Goal: Task Accomplishment & Management: Complete application form

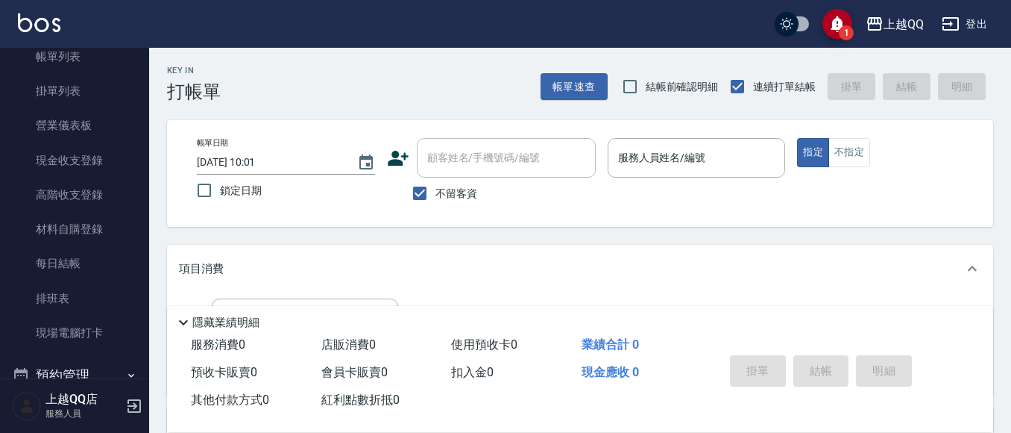
scroll to position [100, 0]
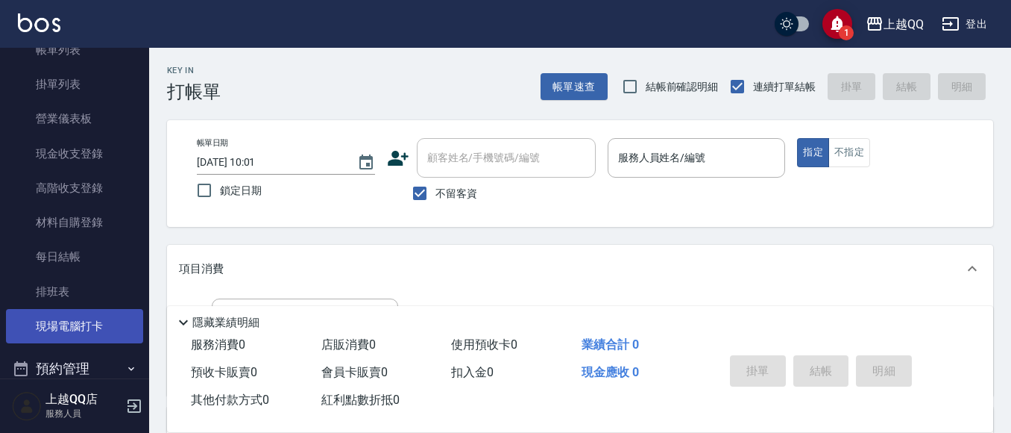
click at [87, 319] on link "現場電腦打卡" at bounding box center [74, 326] width 137 height 34
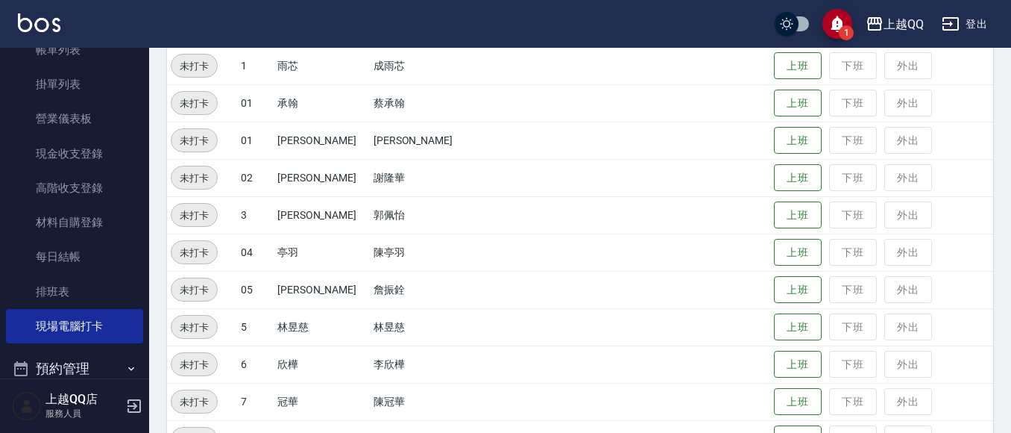
scroll to position [301, 0]
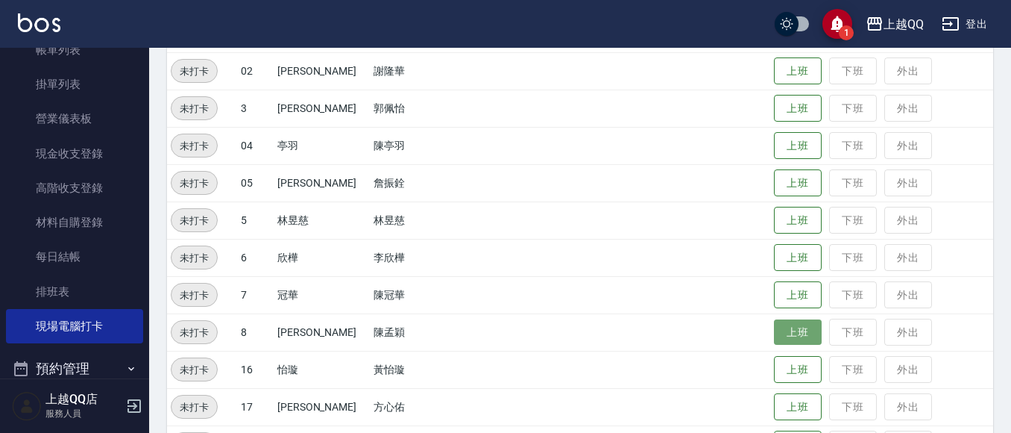
click at [789, 330] on button "上班" at bounding box center [798, 332] width 48 height 26
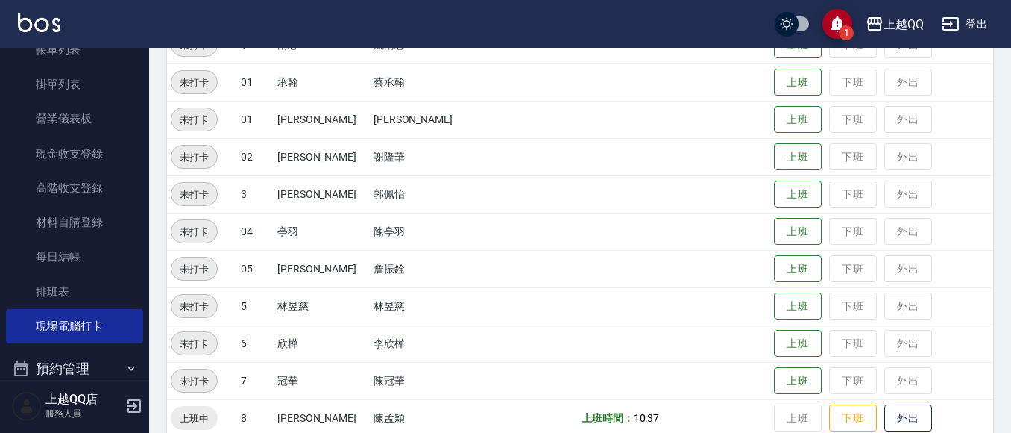
scroll to position [77, 0]
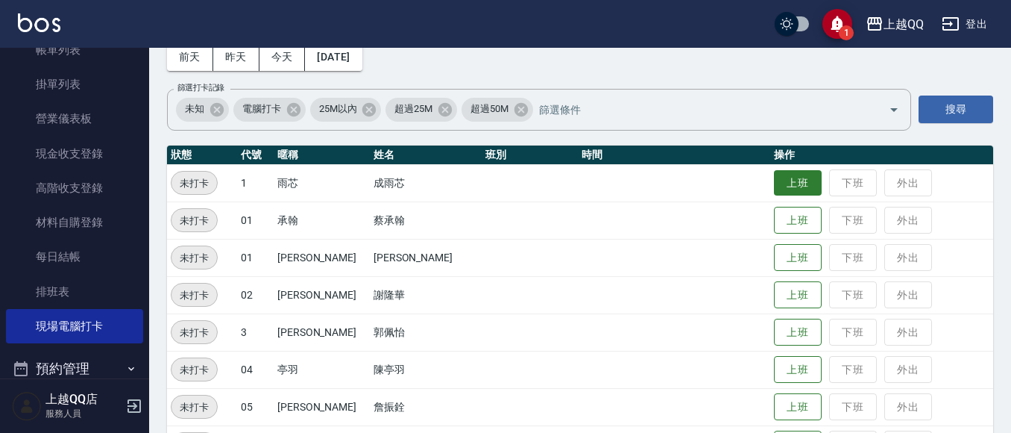
click at [779, 188] on button "上班" at bounding box center [798, 183] width 48 height 26
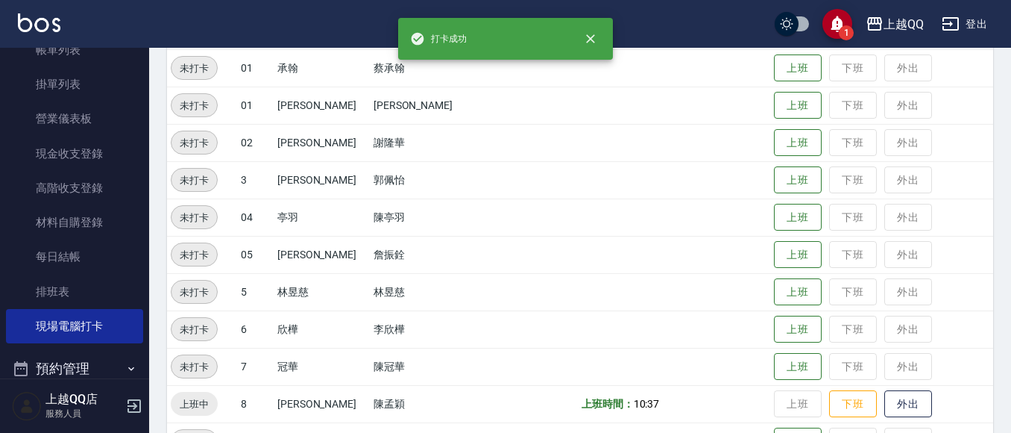
scroll to position [301, 0]
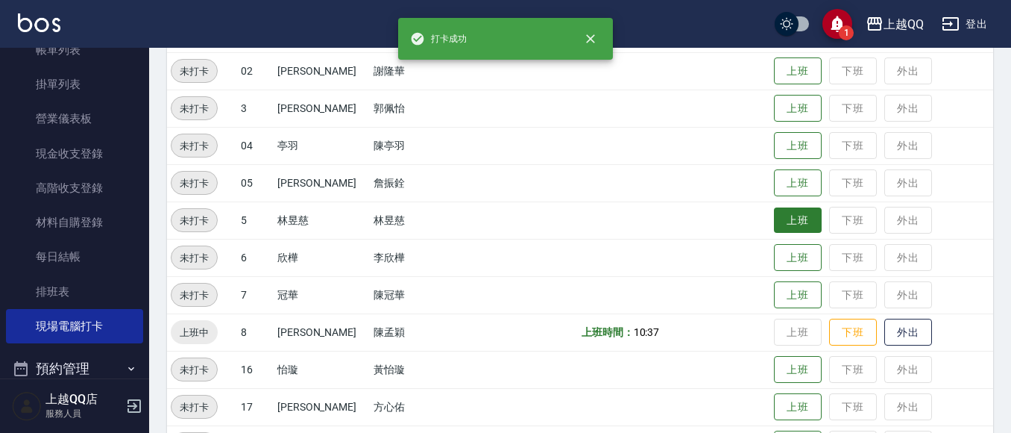
click at [774, 229] on button "上班" at bounding box center [798, 220] width 48 height 26
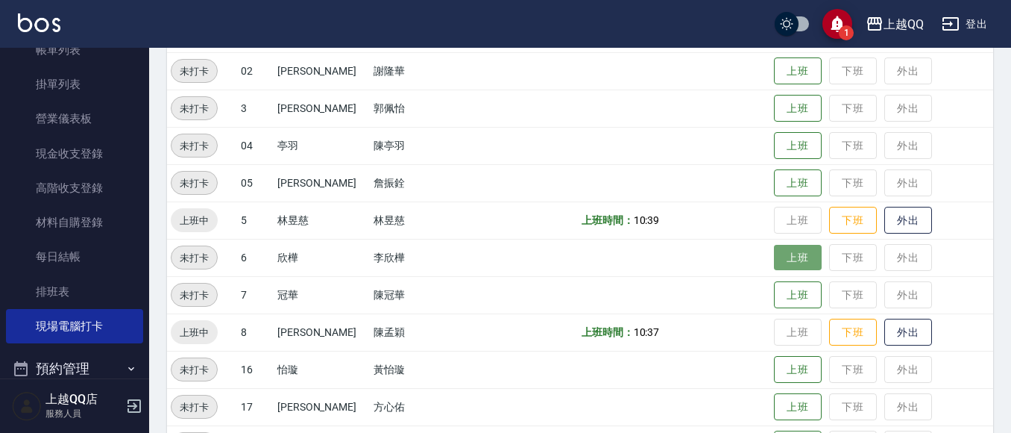
click at [785, 261] on button "上班" at bounding box center [798, 258] width 48 height 26
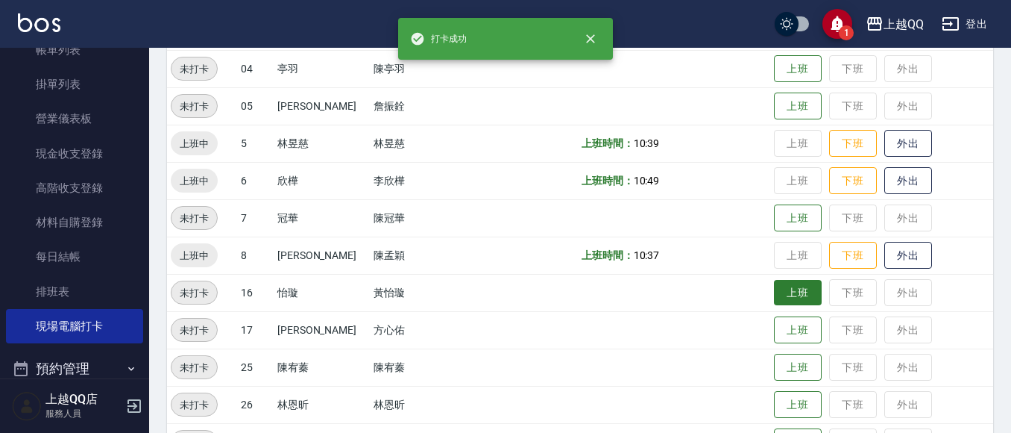
scroll to position [450, 0]
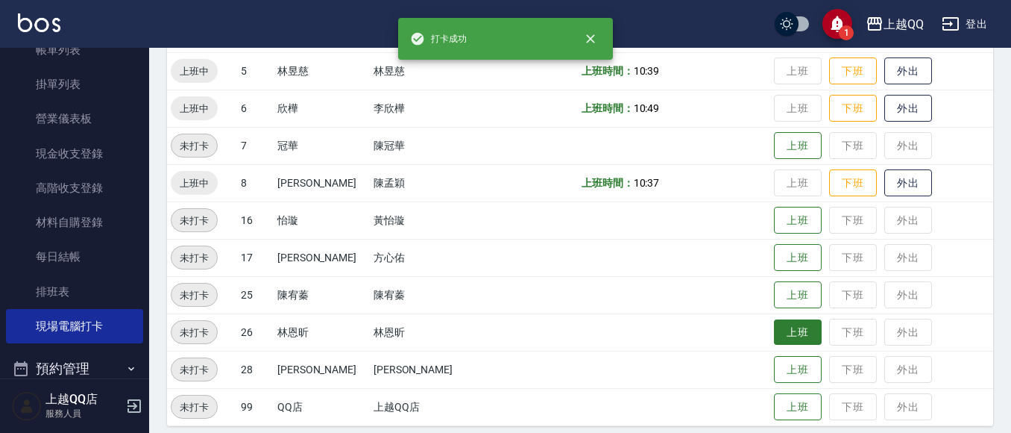
click at [774, 337] on button "上班" at bounding box center [798, 332] width 48 height 26
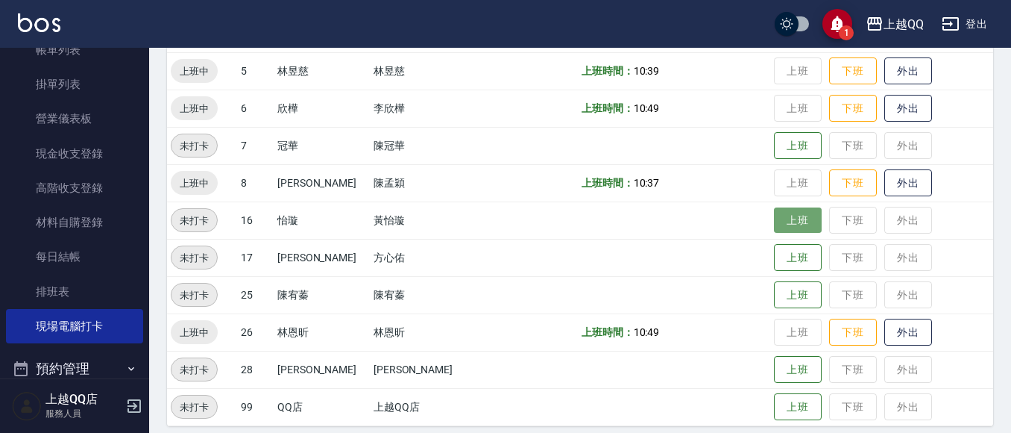
click at [774, 223] on button "上班" at bounding box center [798, 220] width 48 height 26
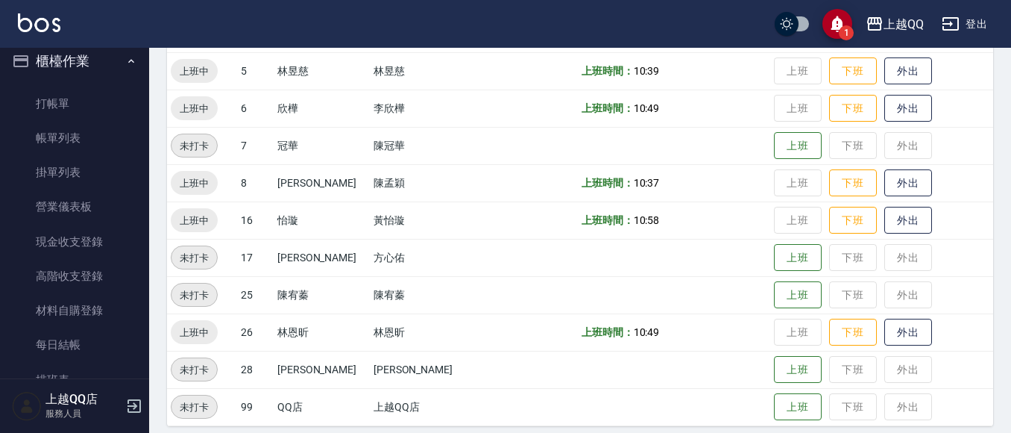
scroll to position [0, 0]
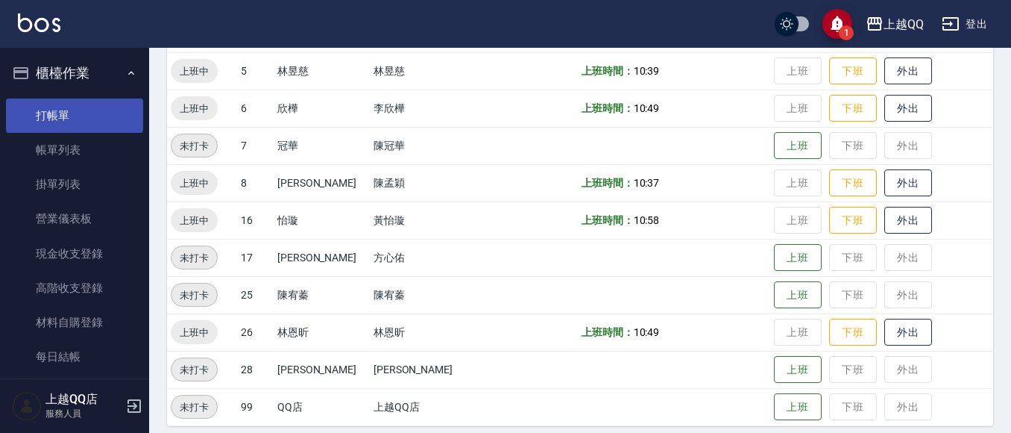
click at [92, 107] on link "打帳單" at bounding box center [74, 115] width 137 height 34
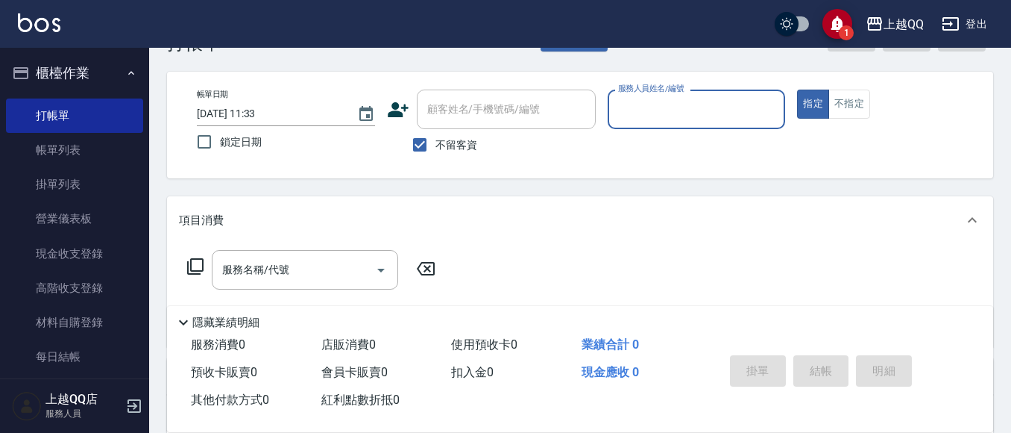
scroll to position [75, 0]
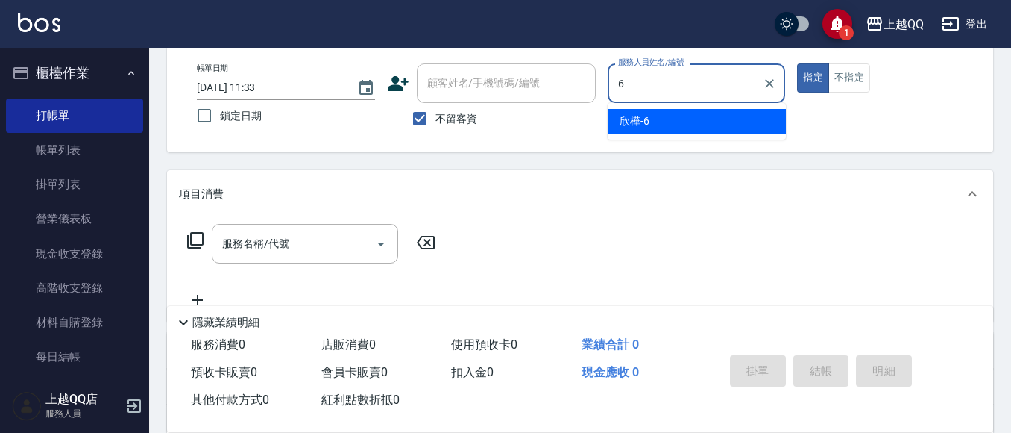
type input "6"
click at [445, 113] on span "不留客資" at bounding box center [457, 119] width 42 height 16
click at [436, 113] on input "不留客資" at bounding box center [419, 118] width 31 height 31
checkbox input "false"
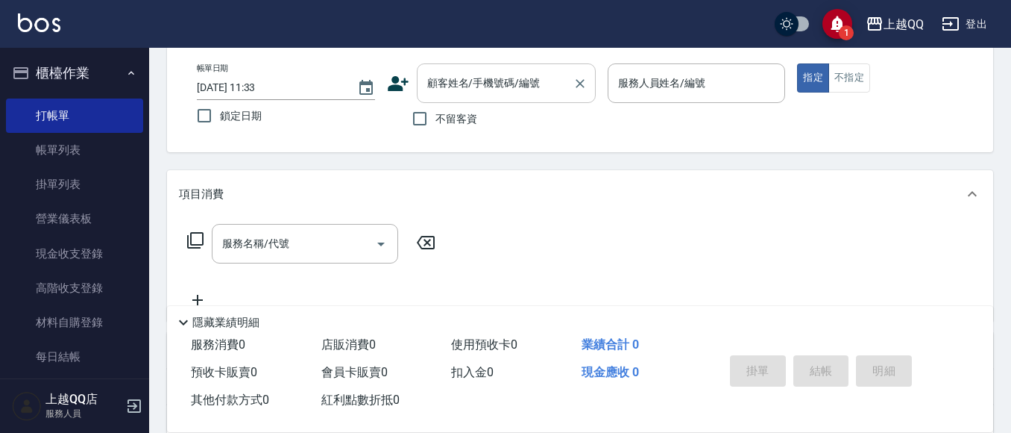
click at [454, 81] on input "顧客姓名/手機號碼/編號" at bounding box center [495, 83] width 143 height 26
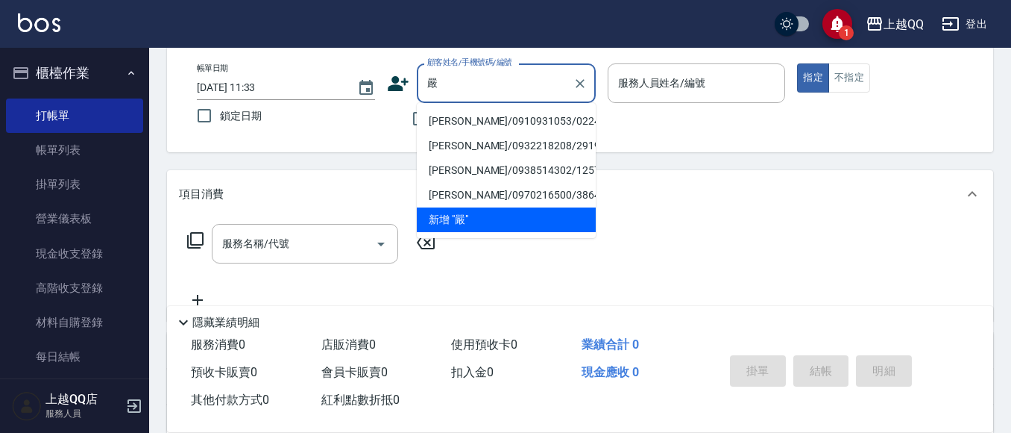
click at [462, 119] on li "[PERSON_NAME]/0910931053/0224" at bounding box center [506, 121] width 179 height 25
type input "[PERSON_NAME]/0910931053/0224"
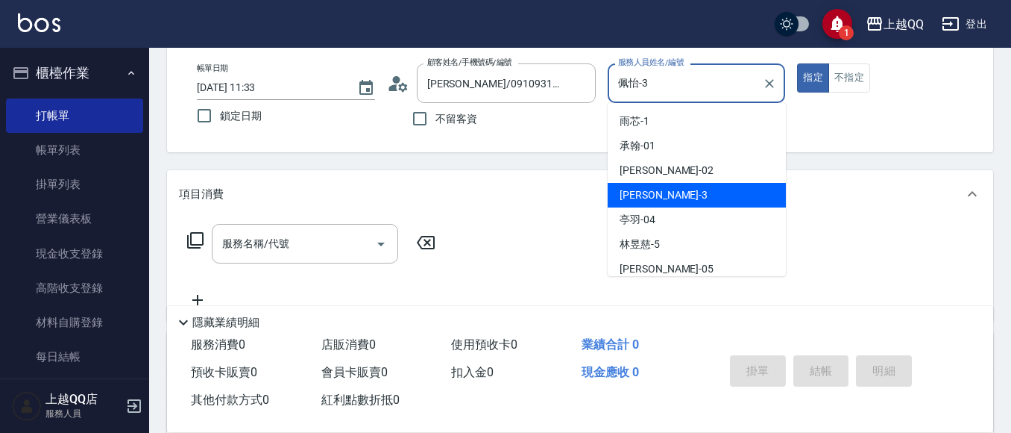
drag, startPoint x: 658, startPoint y: 79, endPoint x: 563, endPoint y: 16, distance: 114.0
click at [539, 73] on div "帳單日期 [DATE] 11:33 鎖定日期 顧客姓名/手機號碼/編號 [PERSON_NAME]/0910931053/0224 顧客姓名/手機號碼/編號 …" at bounding box center [580, 98] width 791 height 71
type input "欣樺-6"
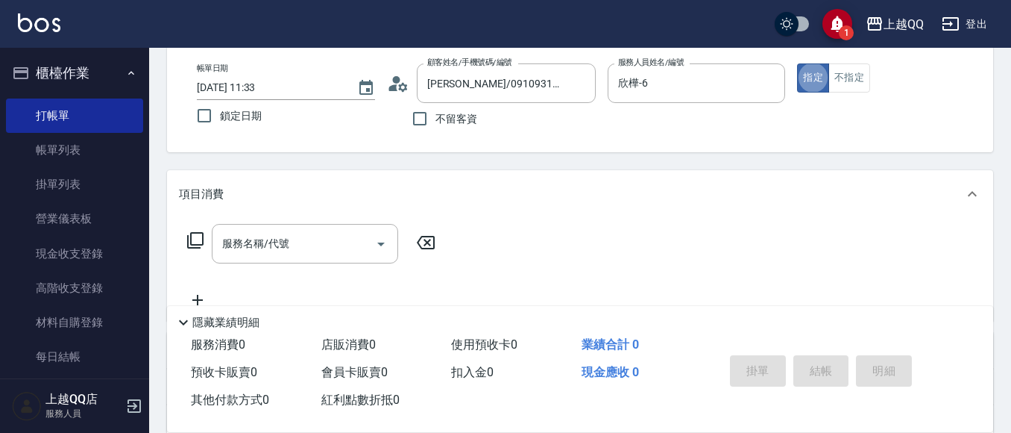
type button "true"
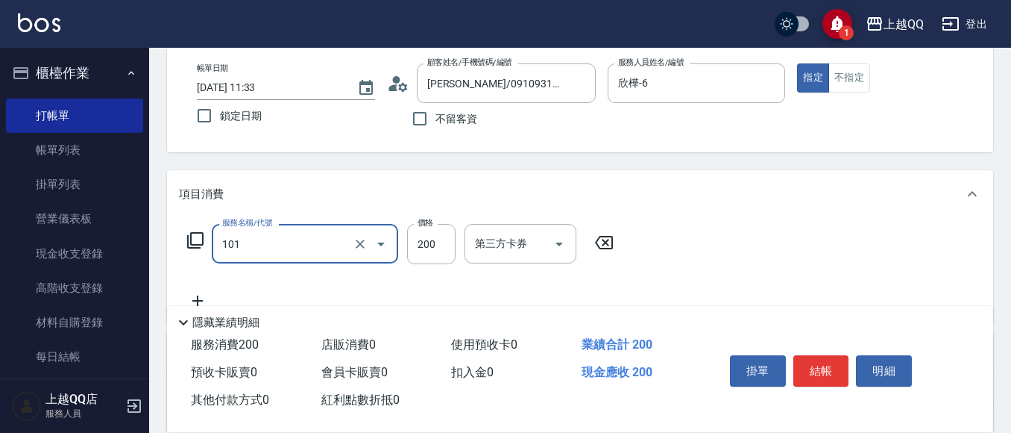
type input "洗髮(101)"
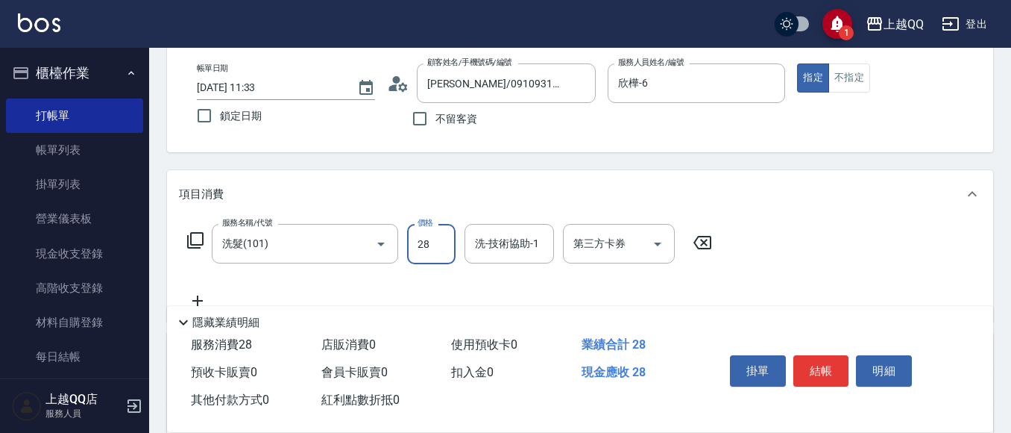
type input "280"
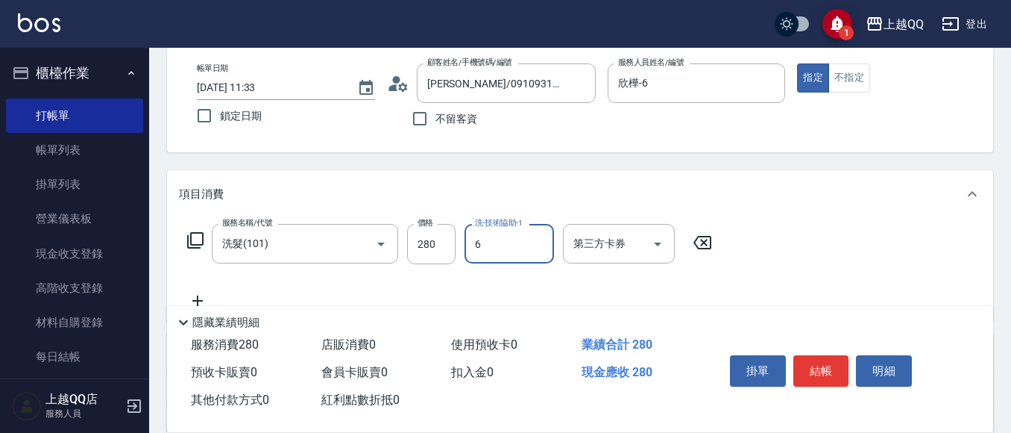
type input "欣樺-6"
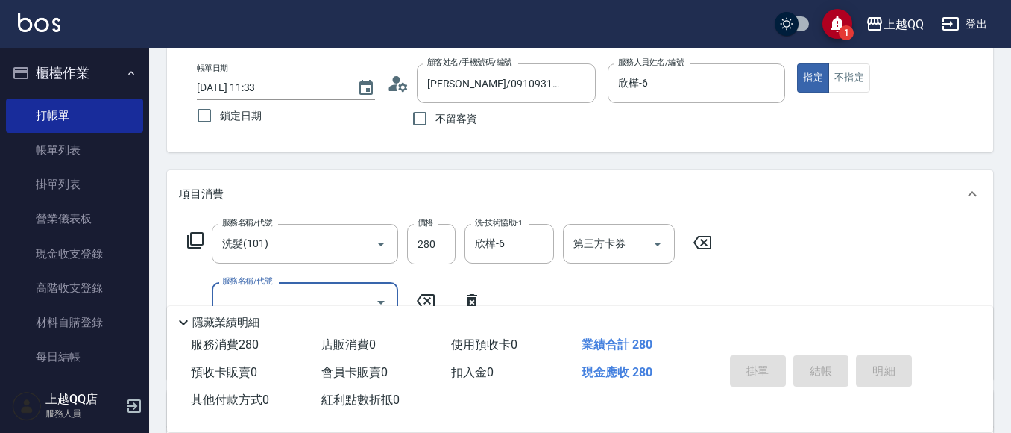
type input "[DATE] 11:34"
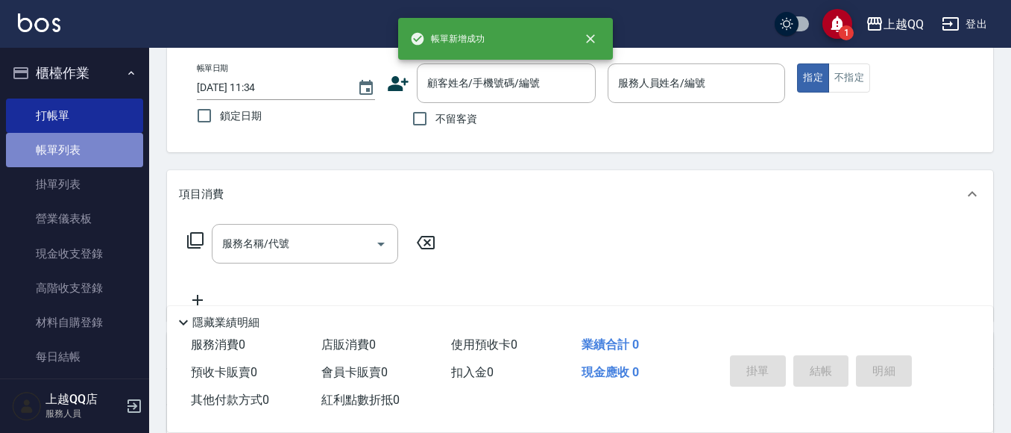
click at [95, 161] on link "帳單列表" at bounding box center [74, 150] width 137 height 34
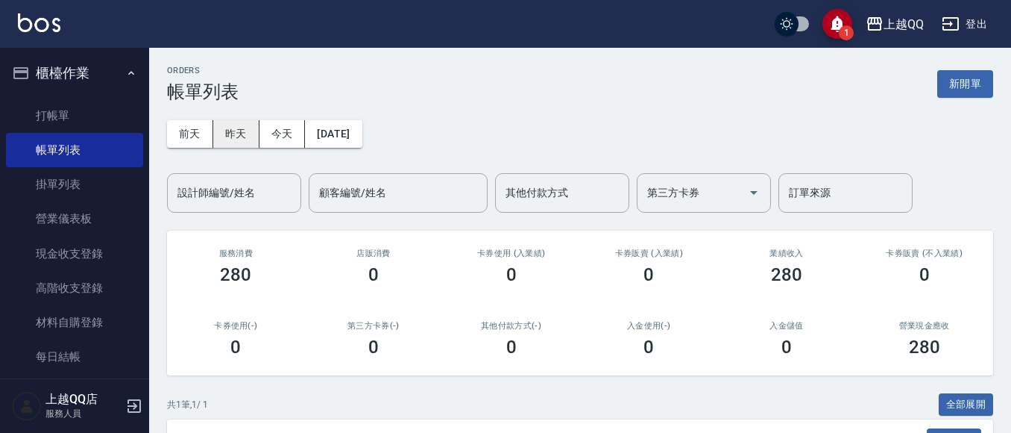
click at [236, 144] on button "昨天" at bounding box center [236, 134] width 46 height 28
click at [257, 198] on input "設計師編號/姓名" at bounding box center [234, 193] width 121 height 26
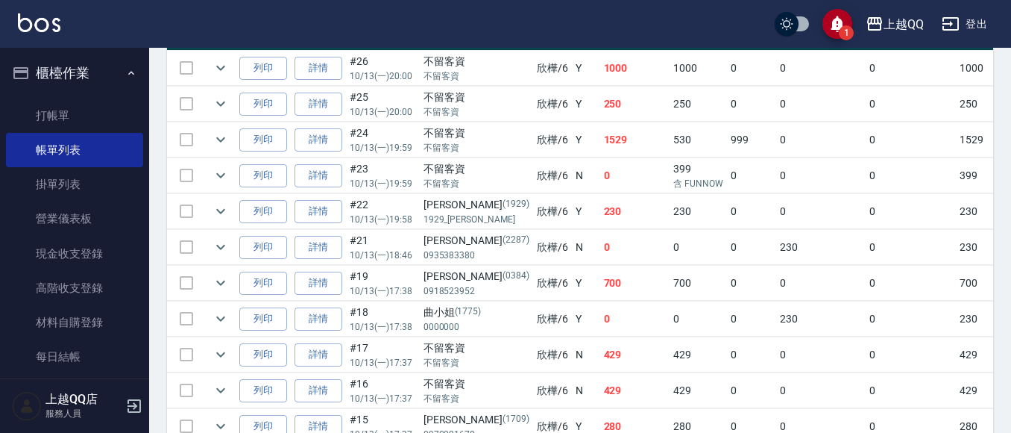
scroll to position [448, 0]
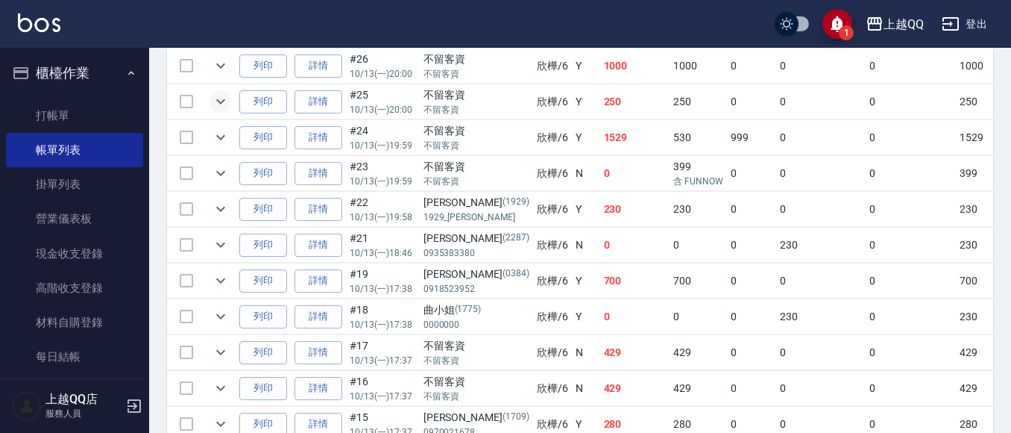
type input "欣樺-6"
click at [224, 97] on icon "expand row" at bounding box center [221, 101] width 18 height 18
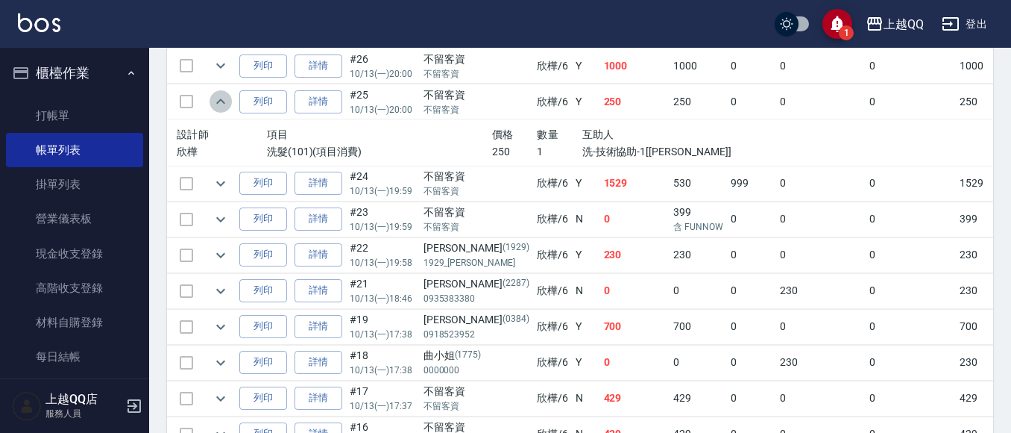
click at [216, 104] on icon "expand row" at bounding box center [221, 101] width 18 height 18
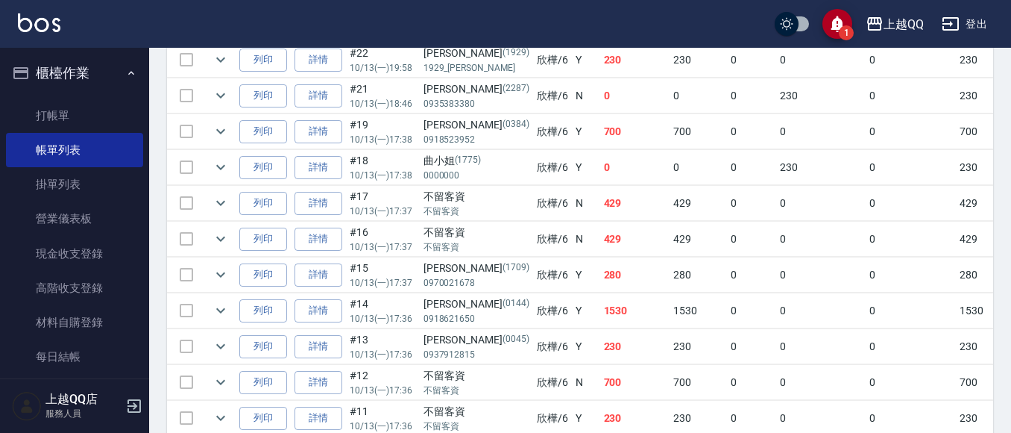
scroll to position [671, 0]
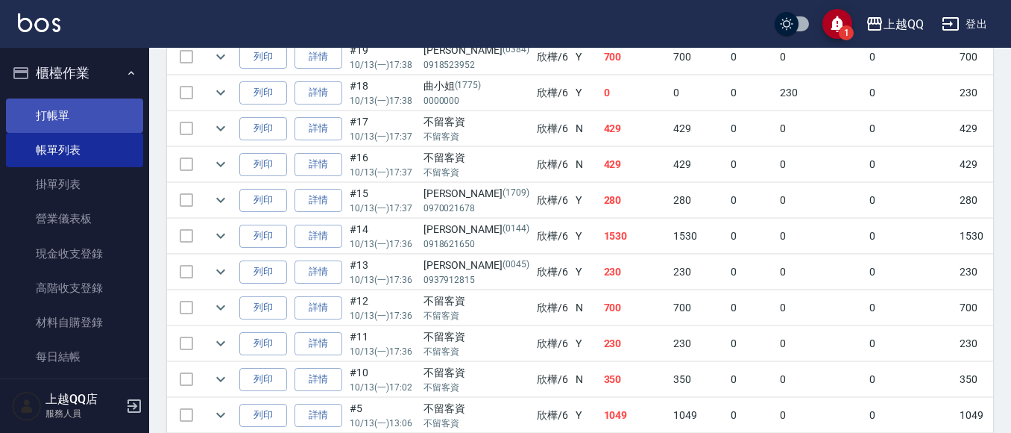
click at [65, 114] on link "打帳單" at bounding box center [74, 115] width 137 height 34
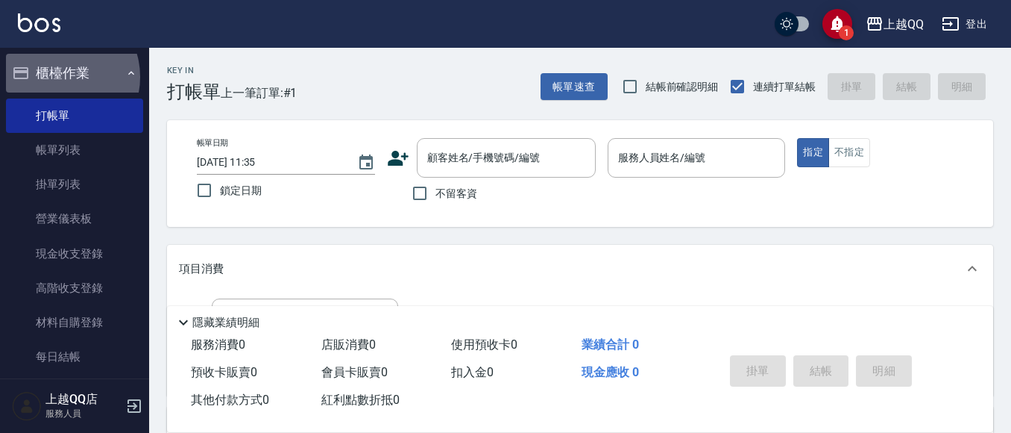
click at [58, 77] on button "櫃檯作業" at bounding box center [74, 73] width 137 height 39
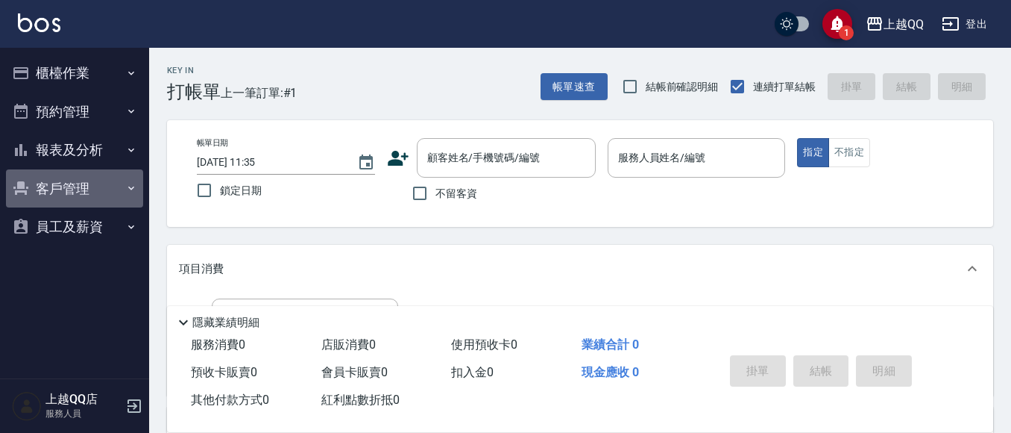
click at [66, 190] on button "客戶管理" at bounding box center [74, 188] width 137 height 39
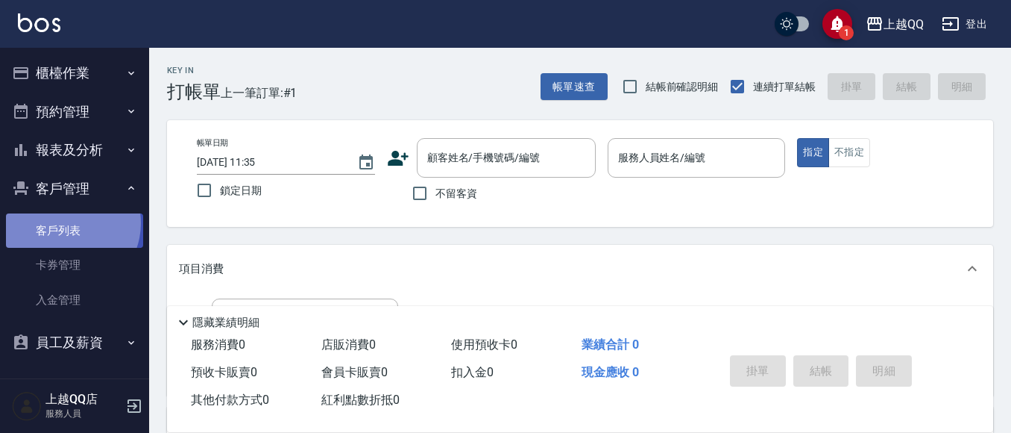
click at [66, 223] on link "客戶列表" at bounding box center [74, 230] width 137 height 34
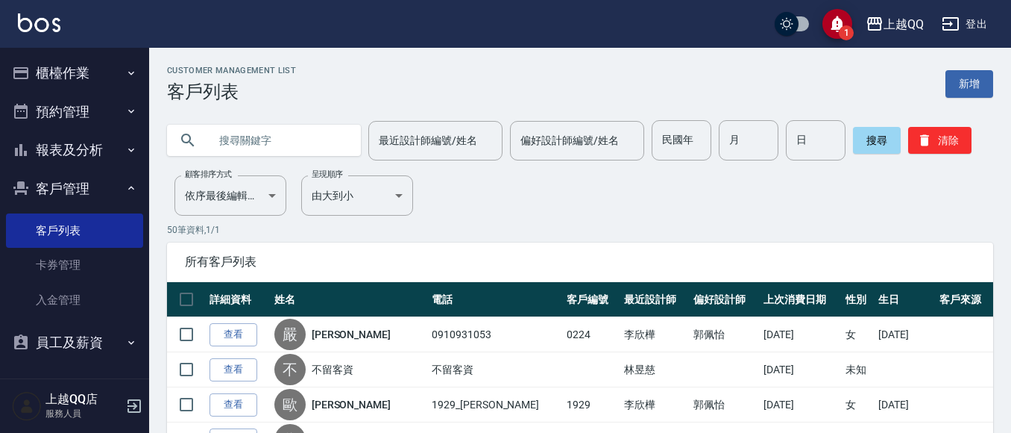
click at [208, 140] on div at bounding box center [264, 140] width 194 height 31
click at [228, 139] on input "text" at bounding box center [279, 140] width 140 height 40
type input "0064"
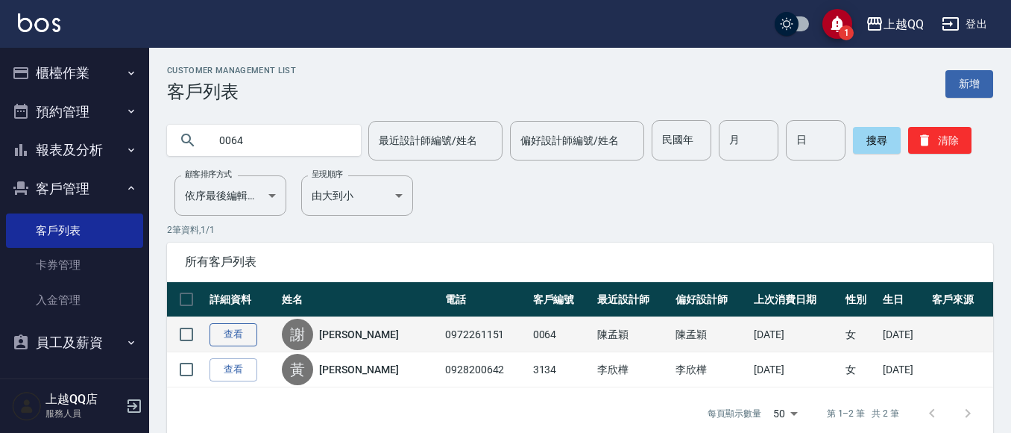
click at [235, 329] on link "查看" at bounding box center [234, 334] width 48 height 23
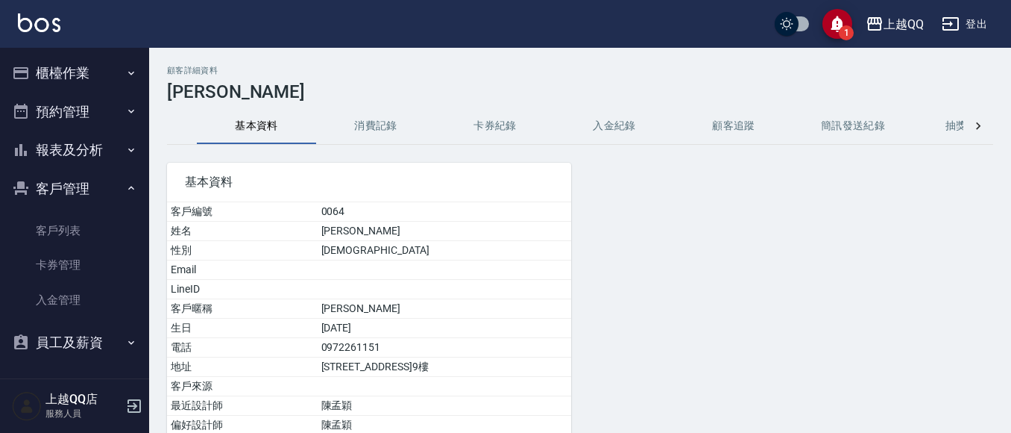
click at [362, 128] on button "消費記錄" at bounding box center [375, 126] width 119 height 36
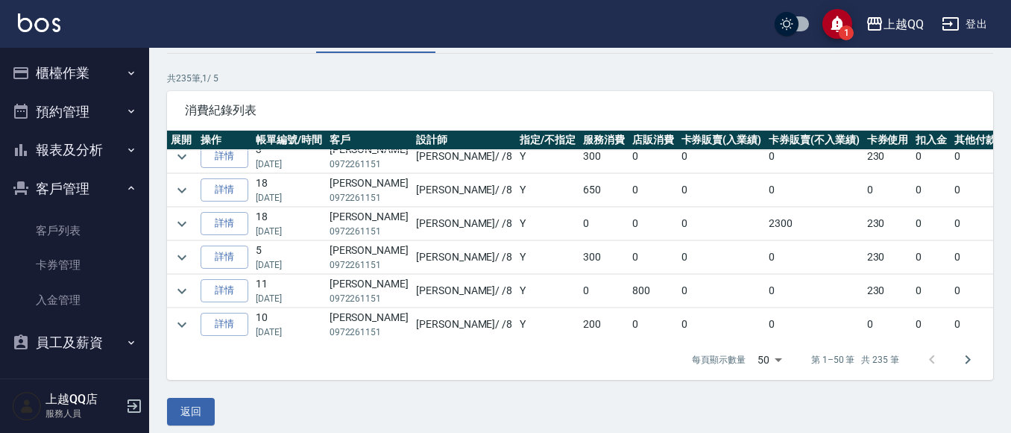
scroll to position [625, 0]
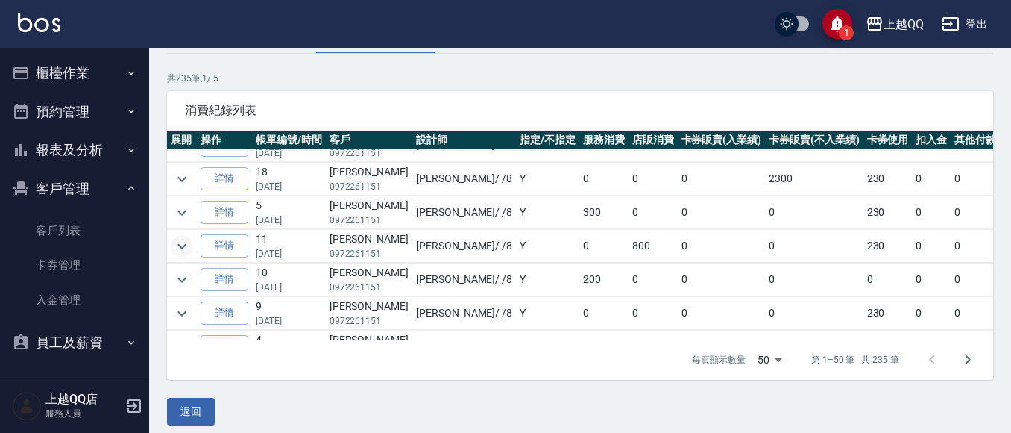
click at [183, 245] on icon "expand row" at bounding box center [182, 246] width 18 height 18
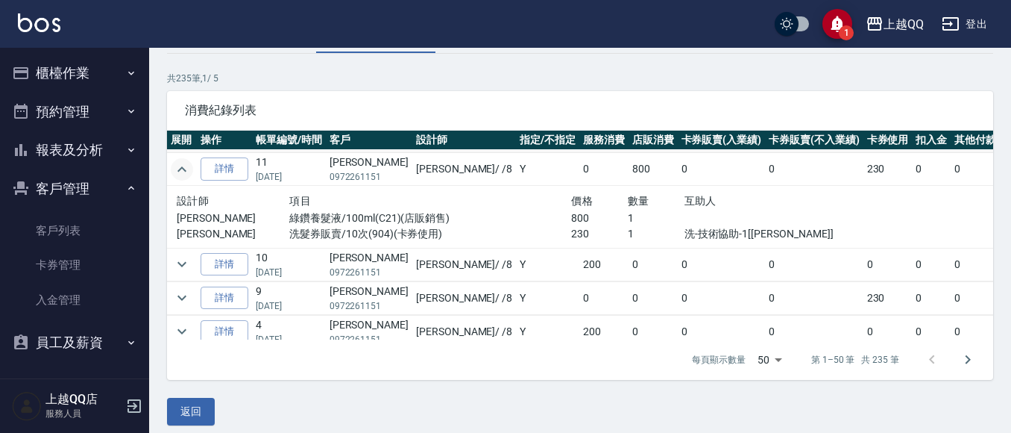
scroll to position [695, 0]
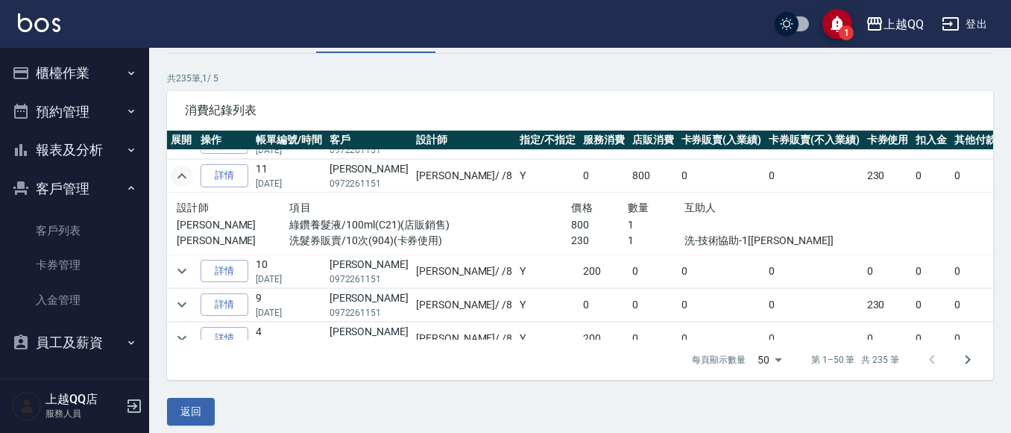
click at [59, 184] on button "客戶管理" at bounding box center [74, 188] width 137 height 39
click at [66, 75] on button "櫃檯作業" at bounding box center [74, 73] width 137 height 39
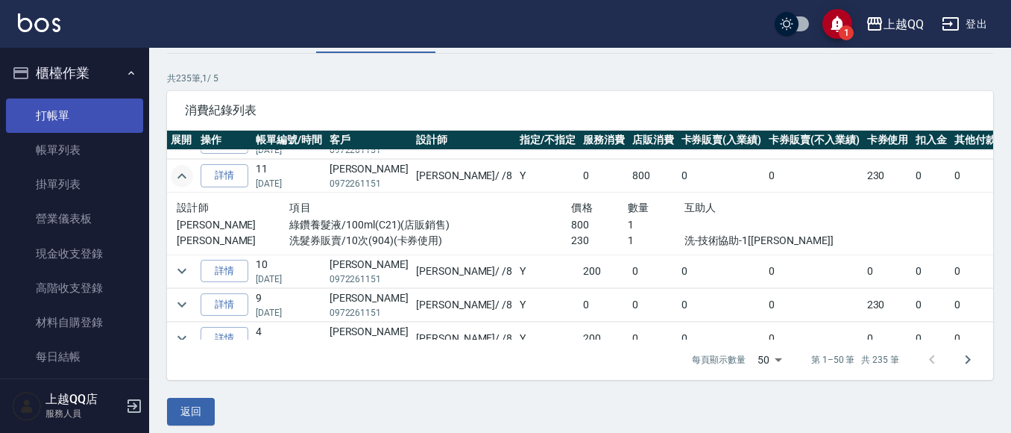
click at [57, 109] on link "打帳單" at bounding box center [74, 115] width 137 height 34
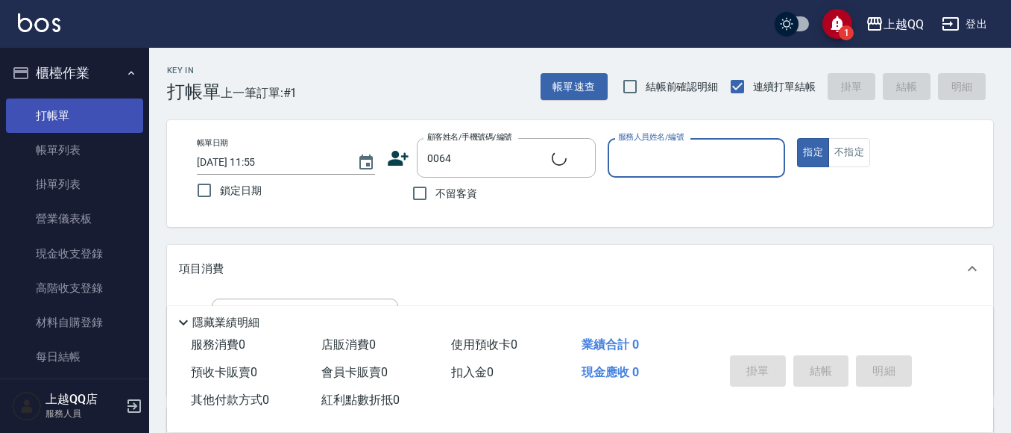
type input "[PERSON_NAME]/0972261151/0064"
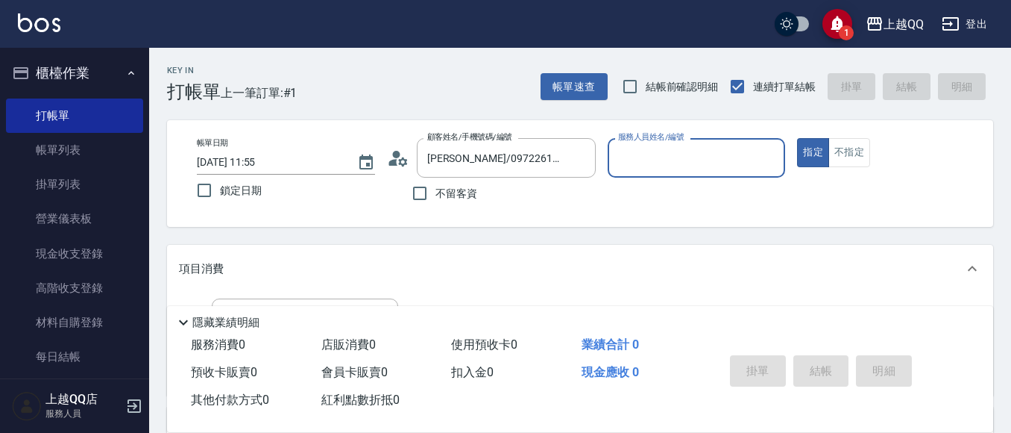
type input "[PERSON_NAME]-8"
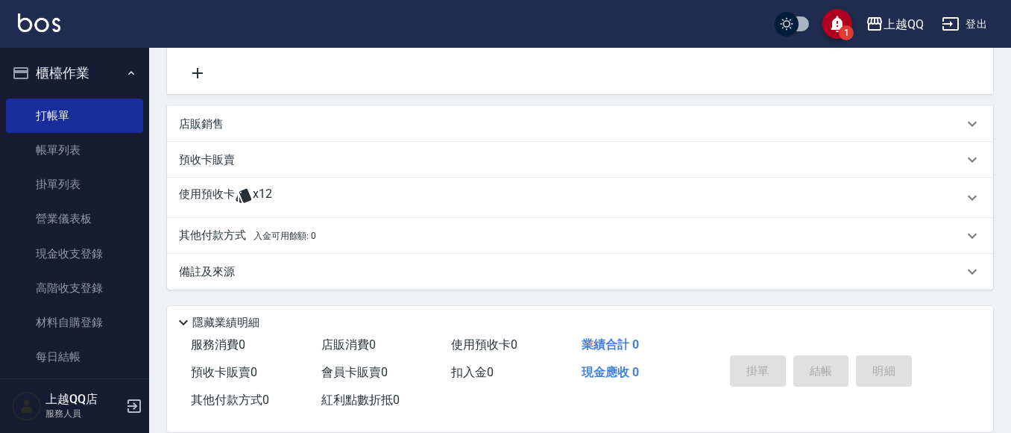
click at [304, 204] on div "使用預收卡 x12" at bounding box center [571, 197] width 785 height 22
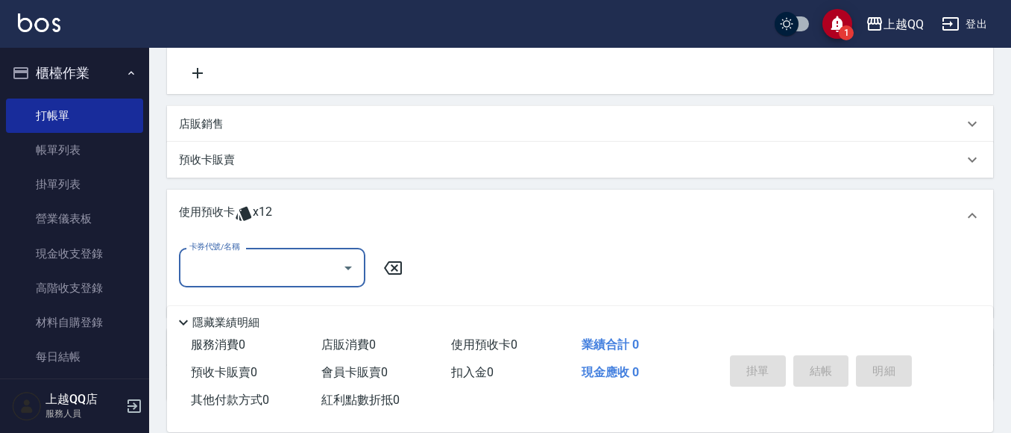
scroll to position [0, 0]
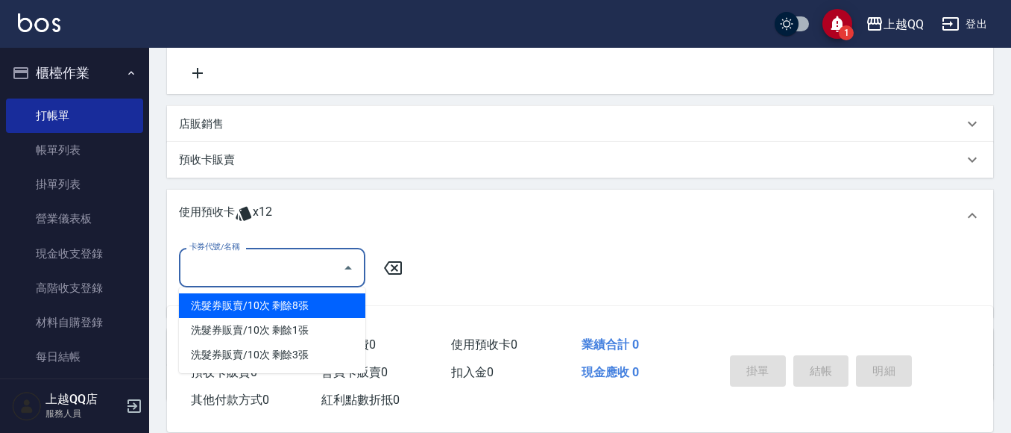
click at [316, 257] on input "卡券代號/名稱" at bounding box center [261, 267] width 151 height 26
click at [331, 304] on div "洗髮券販賣/10次 剩餘8張" at bounding box center [272, 305] width 186 height 25
type input "洗髮券販賣/10次"
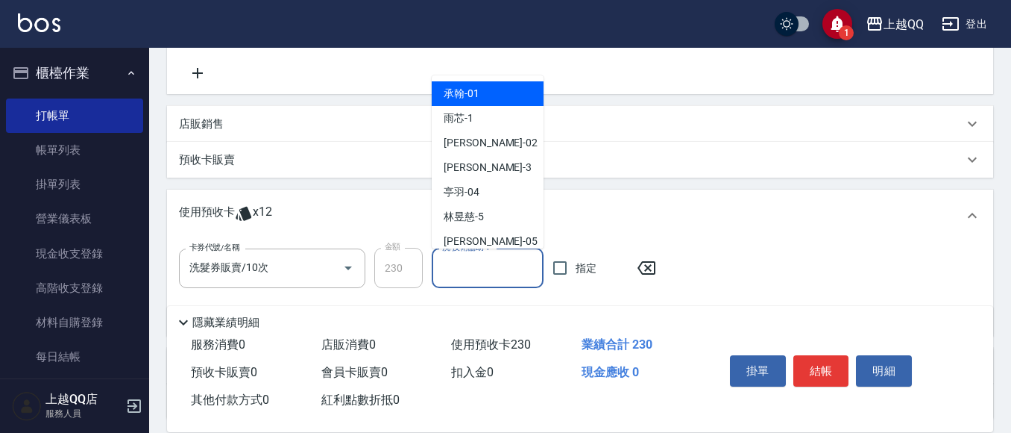
click at [445, 274] on input "洗-技術協助-1" at bounding box center [488, 268] width 98 height 26
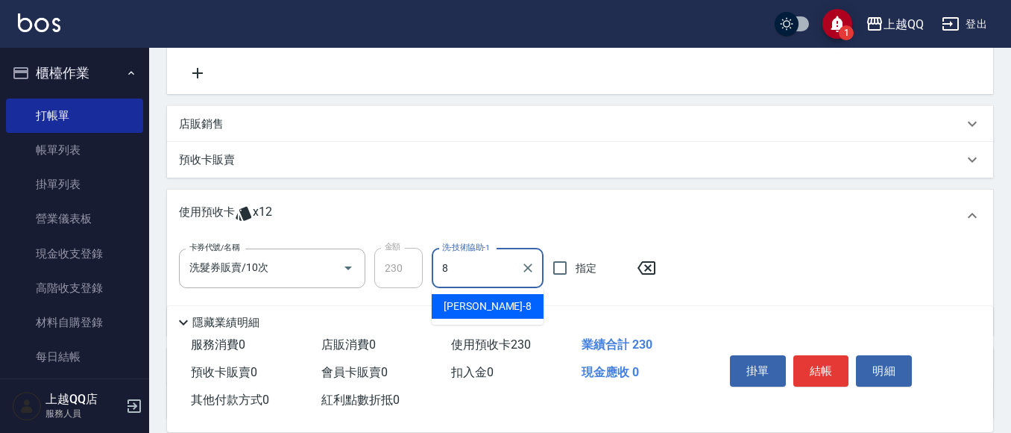
click at [464, 302] on span "[PERSON_NAME] -8" at bounding box center [488, 306] width 88 height 16
type input "[PERSON_NAME]-8"
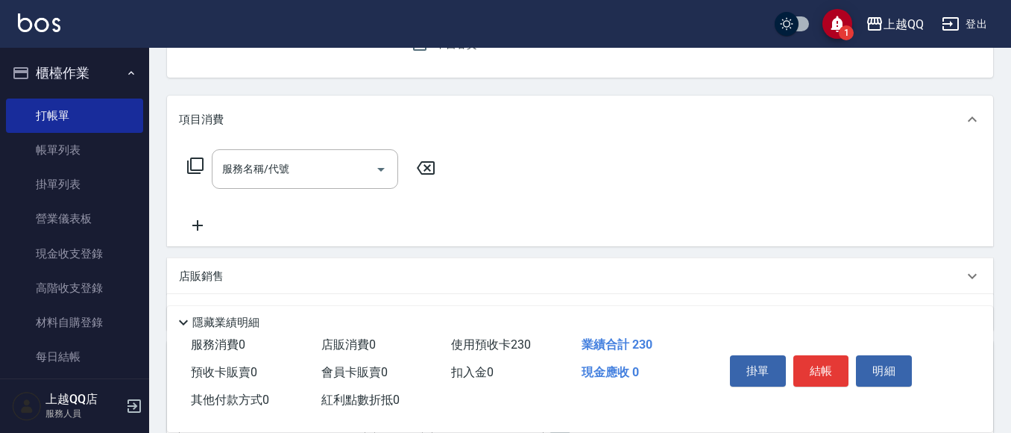
scroll to position [116, 0]
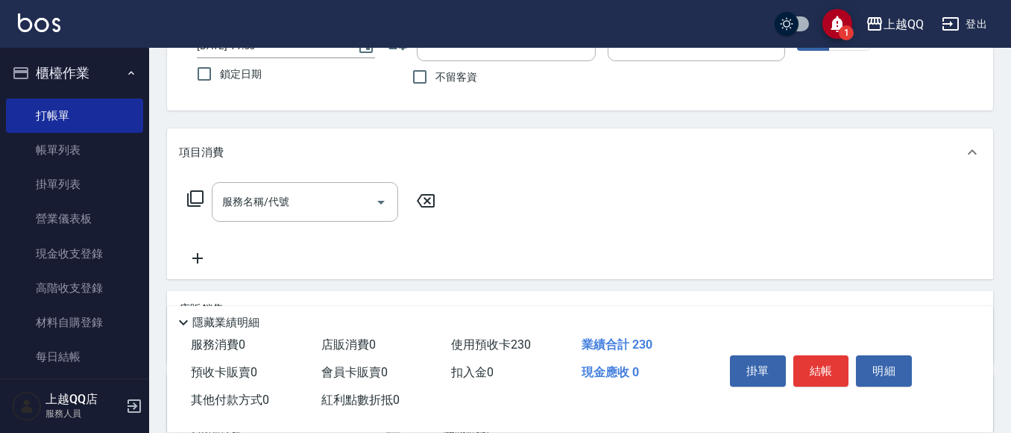
click at [199, 191] on icon at bounding box center [195, 198] width 16 height 16
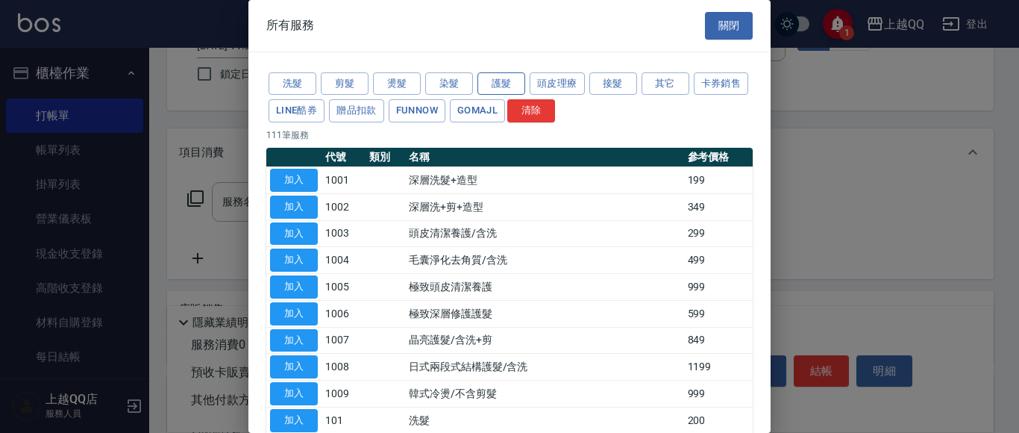
click at [500, 81] on button "護髮" at bounding box center [501, 83] width 48 height 23
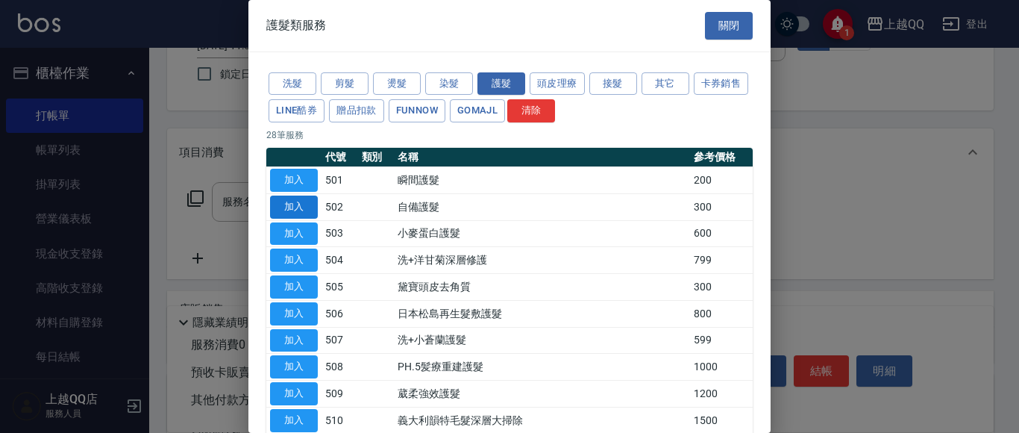
click at [283, 204] on button "加入" at bounding box center [294, 206] width 48 height 23
type input "自備護髮(502)"
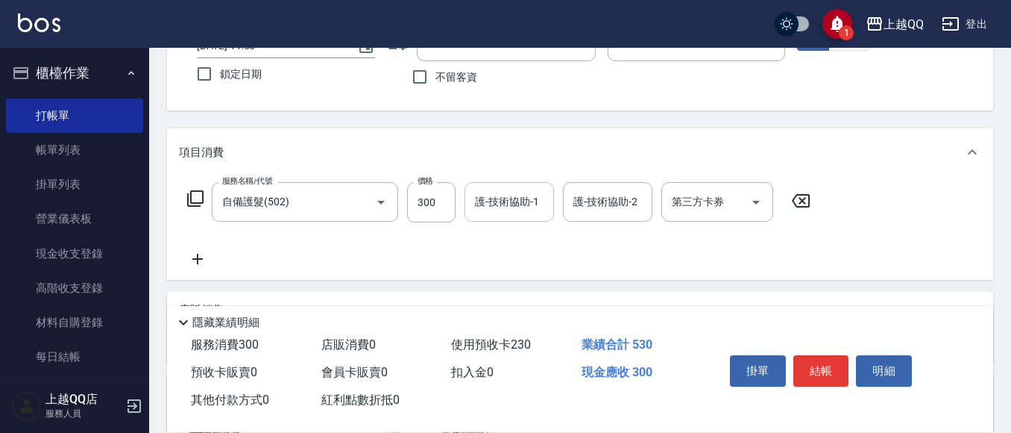
click at [494, 206] on div "護-技術協助-1 護-技術協助-1" at bounding box center [510, 202] width 90 height 40
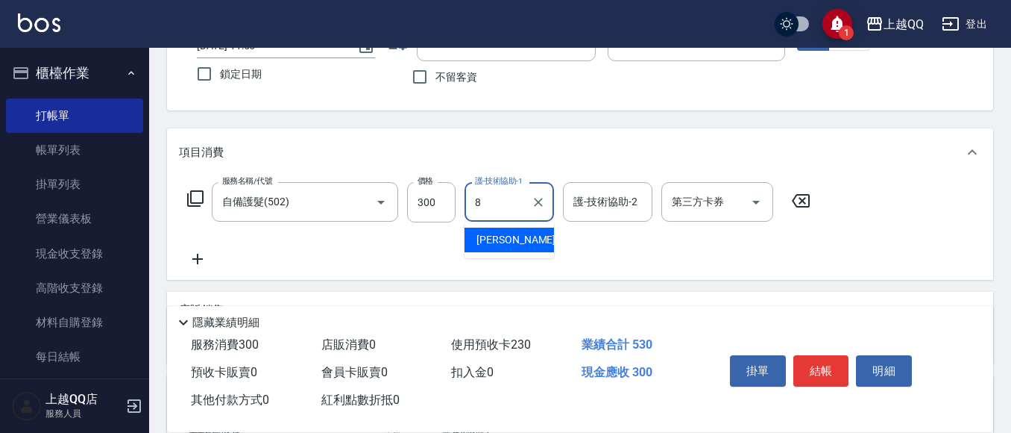
click at [506, 236] on div "[PERSON_NAME] -8" at bounding box center [510, 239] width 90 height 25
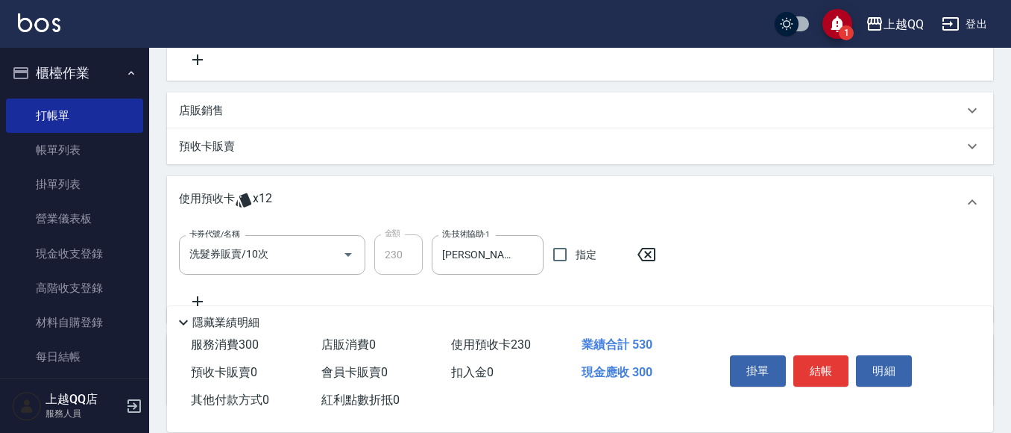
scroll to position [321, 0]
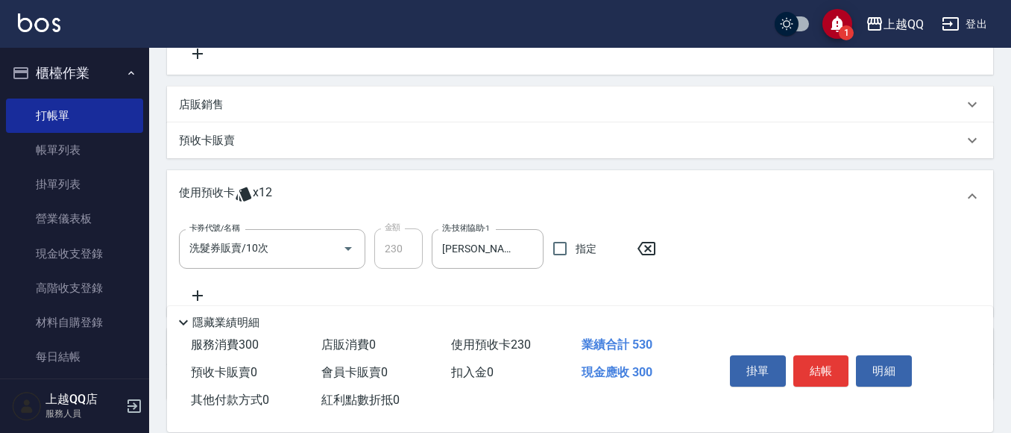
type input "[PERSON_NAME]-8"
click at [296, 105] on div "店販銷售" at bounding box center [571, 105] width 785 height 16
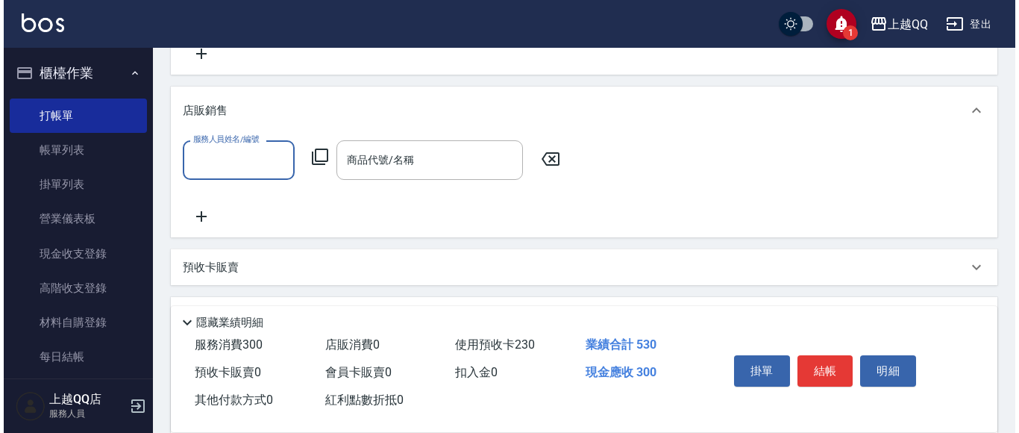
scroll to position [0, 0]
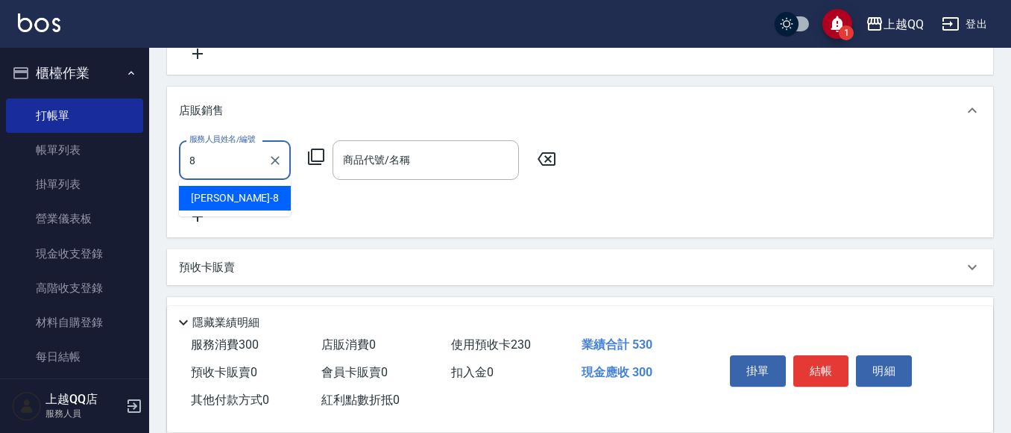
click at [278, 192] on div "[PERSON_NAME] -8" at bounding box center [235, 198] width 112 height 25
type input "[PERSON_NAME]-8"
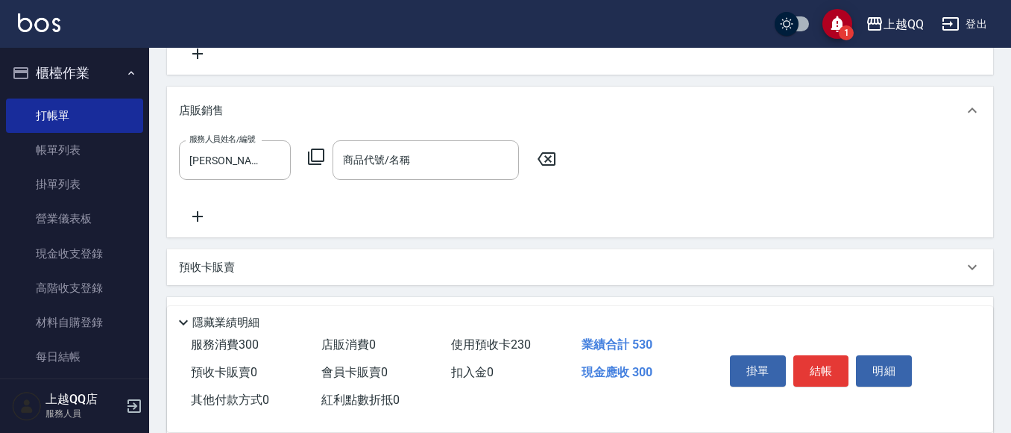
click at [315, 156] on icon at bounding box center [316, 157] width 18 height 18
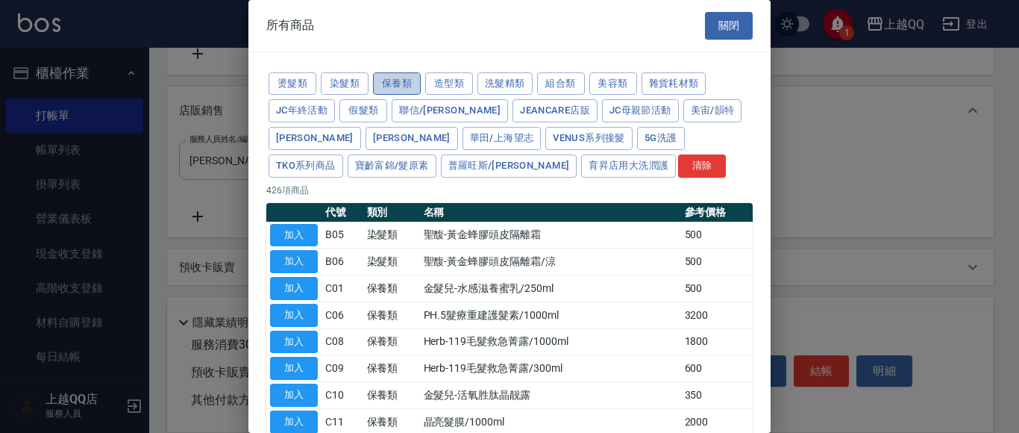
click at [387, 84] on button "保養類" at bounding box center [397, 83] width 48 height 23
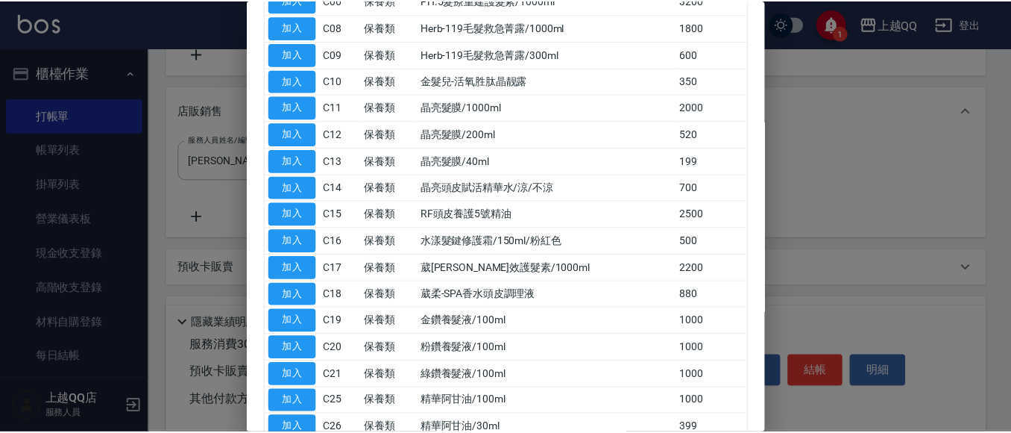
scroll to position [277, 0]
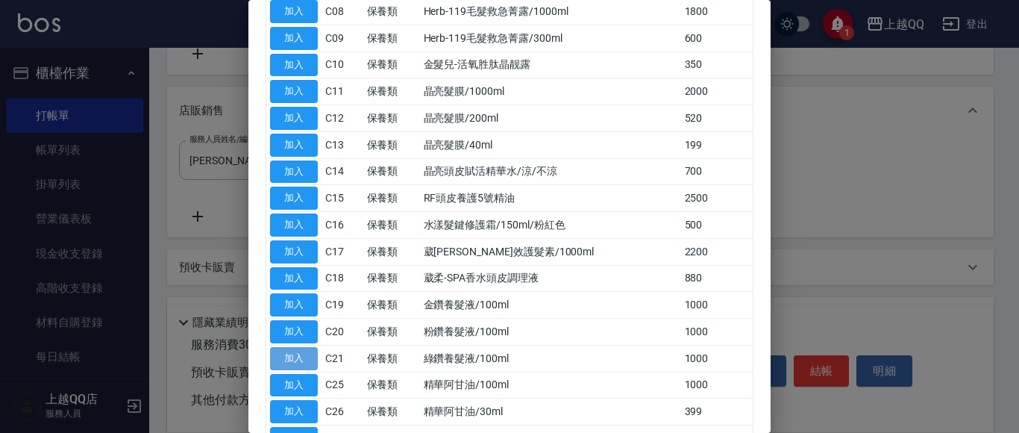
click at [293, 357] on button "加入" at bounding box center [294, 358] width 48 height 23
type input "綠鑽養髮液/100ml"
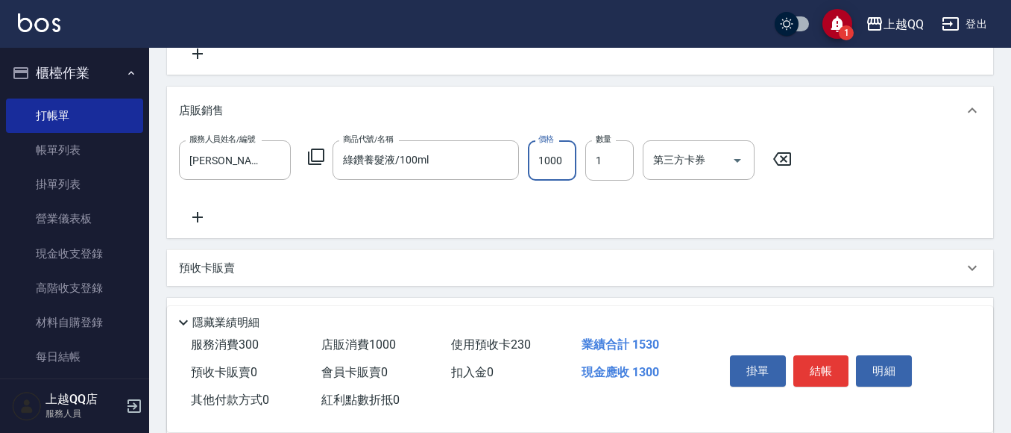
click at [565, 167] on input "1000" at bounding box center [552, 160] width 48 height 40
type input "800"
click at [831, 369] on button "結帳" at bounding box center [822, 370] width 56 height 31
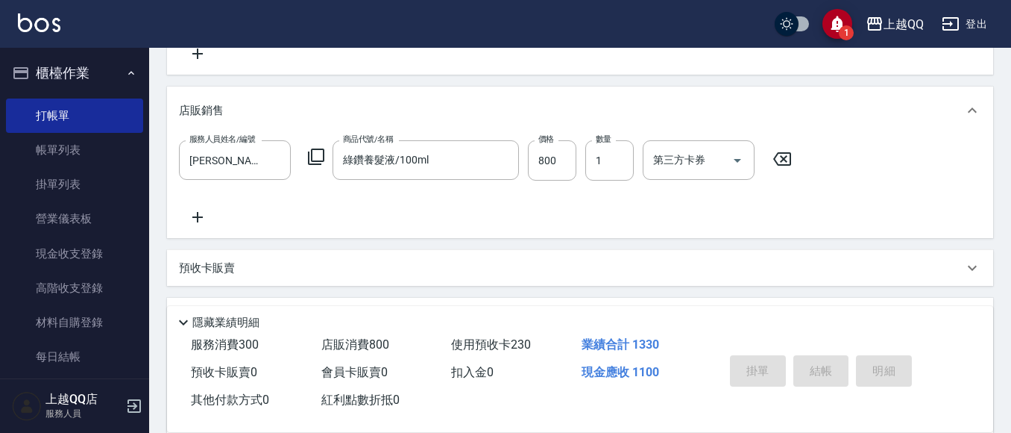
type input "[DATE] 11:57"
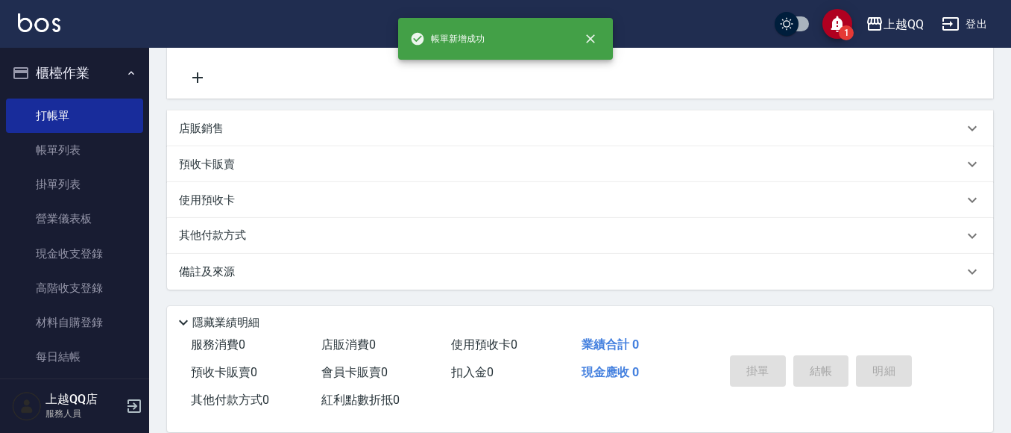
scroll to position [0, 0]
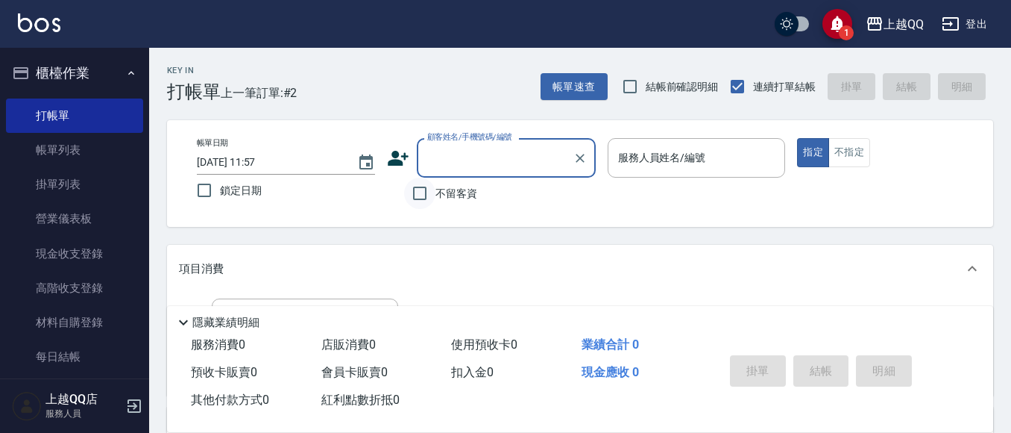
click at [413, 195] on input "不留客資" at bounding box center [419, 193] width 31 height 31
checkbox input "true"
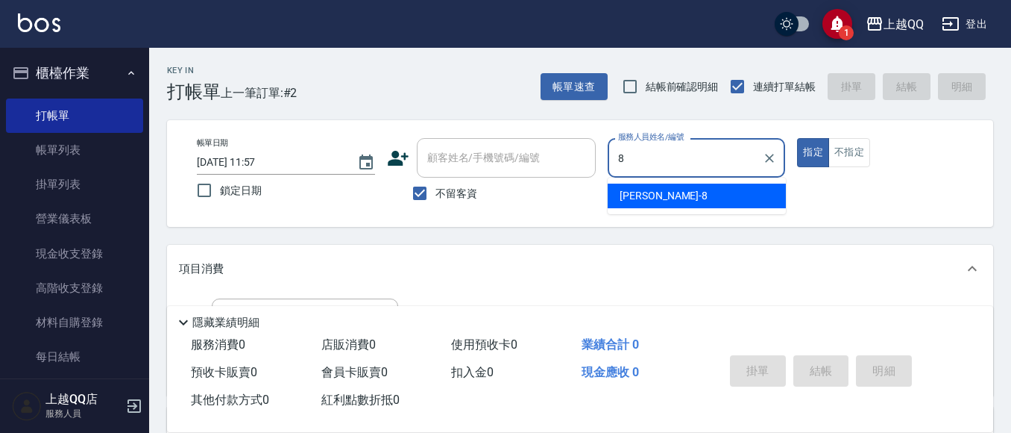
type input "[PERSON_NAME]-8"
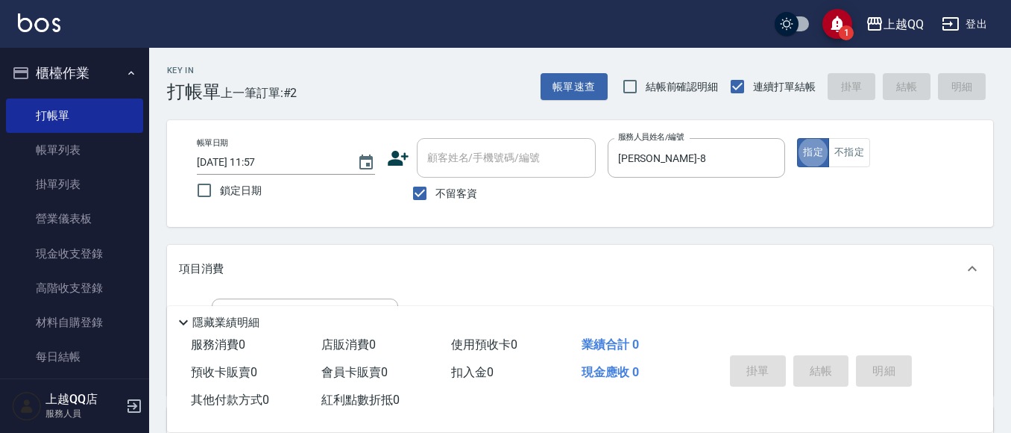
type button "true"
click at [848, 157] on button "不指定" at bounding box center [850, 152] width 42 height 29
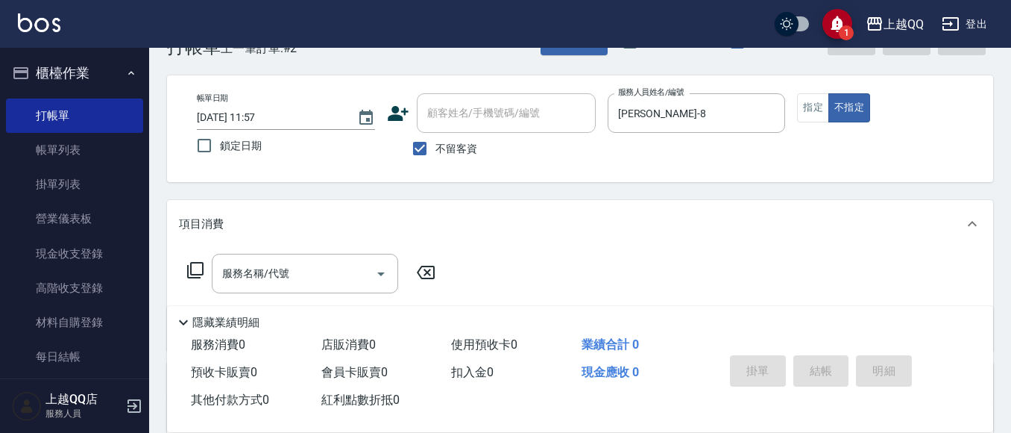
scroll to position [48, 0]
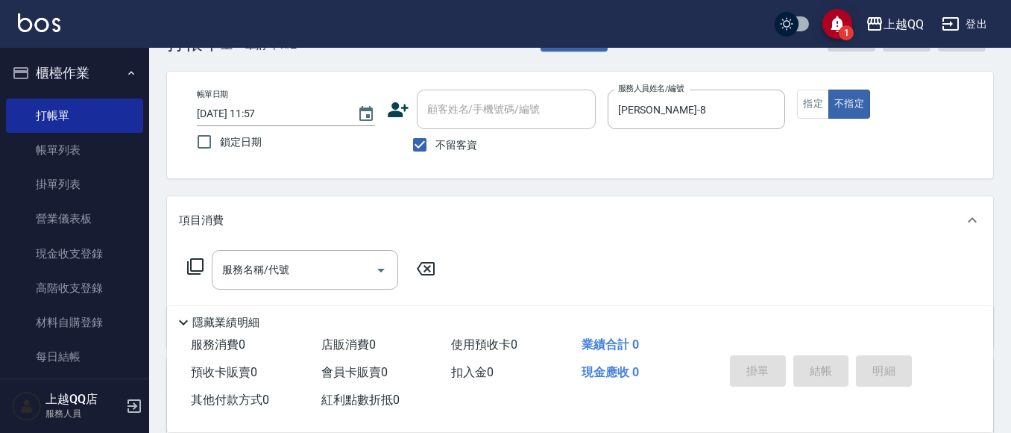
click at [194, 267] on icon at bounding box center [195, 266] width 18 height 18
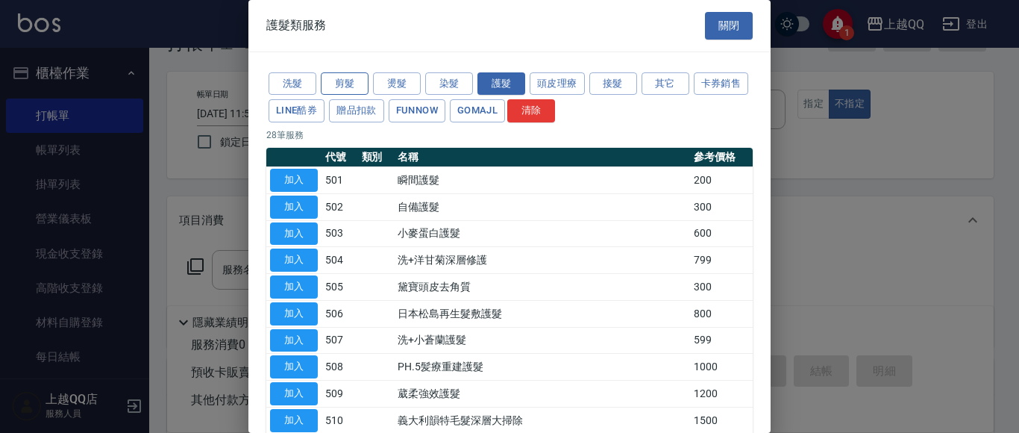
click at [339, 89] on button "剪髮" at bounding box center [345, 83] width 48 height 23
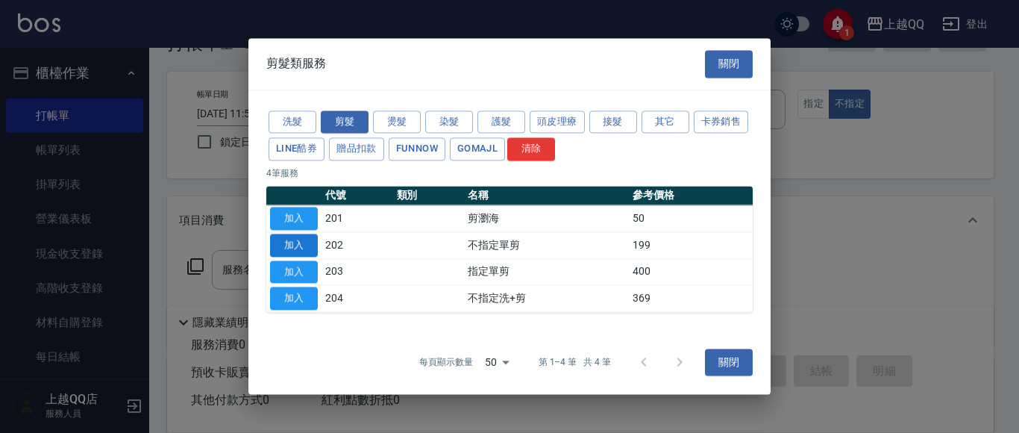
click at [313, 239] on button "加入" at bounding box center [294, 244] width 48 height 23
type input "不指定單剪(202)"
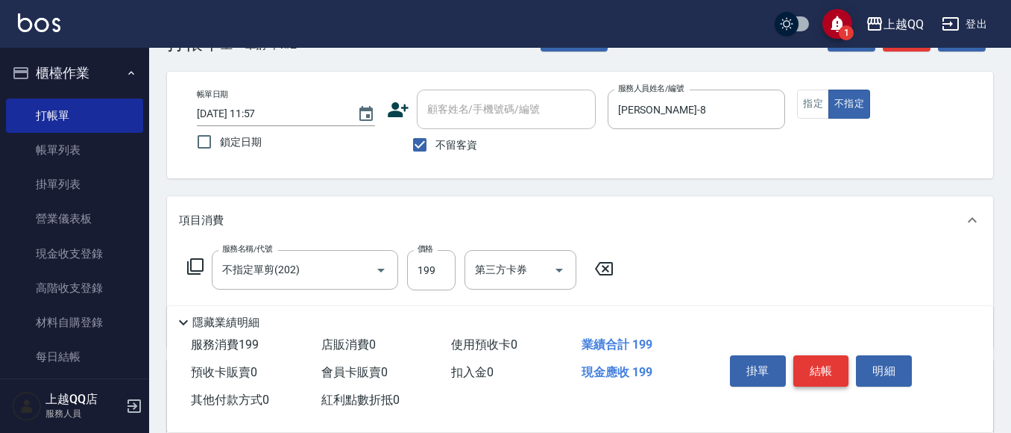
click at [814, 365] on button "結帳" at bounding box center [822, 370] width 56 height 31
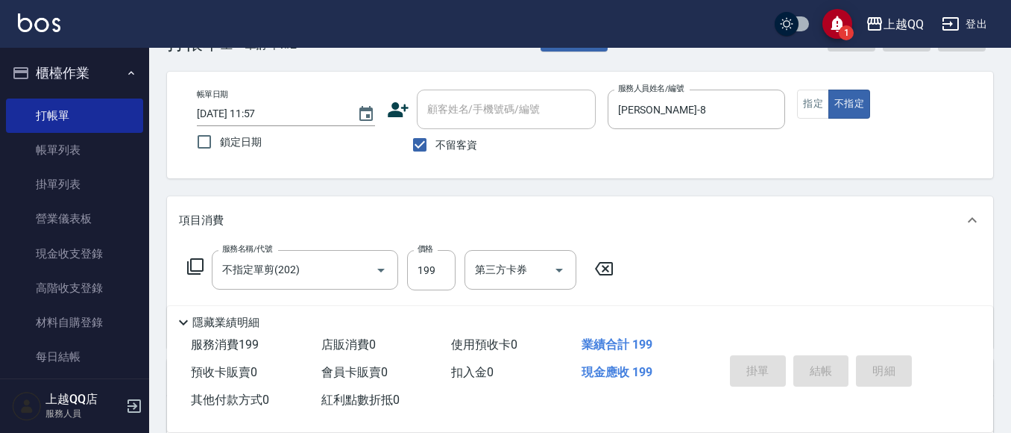
type input "[DATE] 12:16"
